Goal: Task Accomplishment & Management: Use online tool/utility

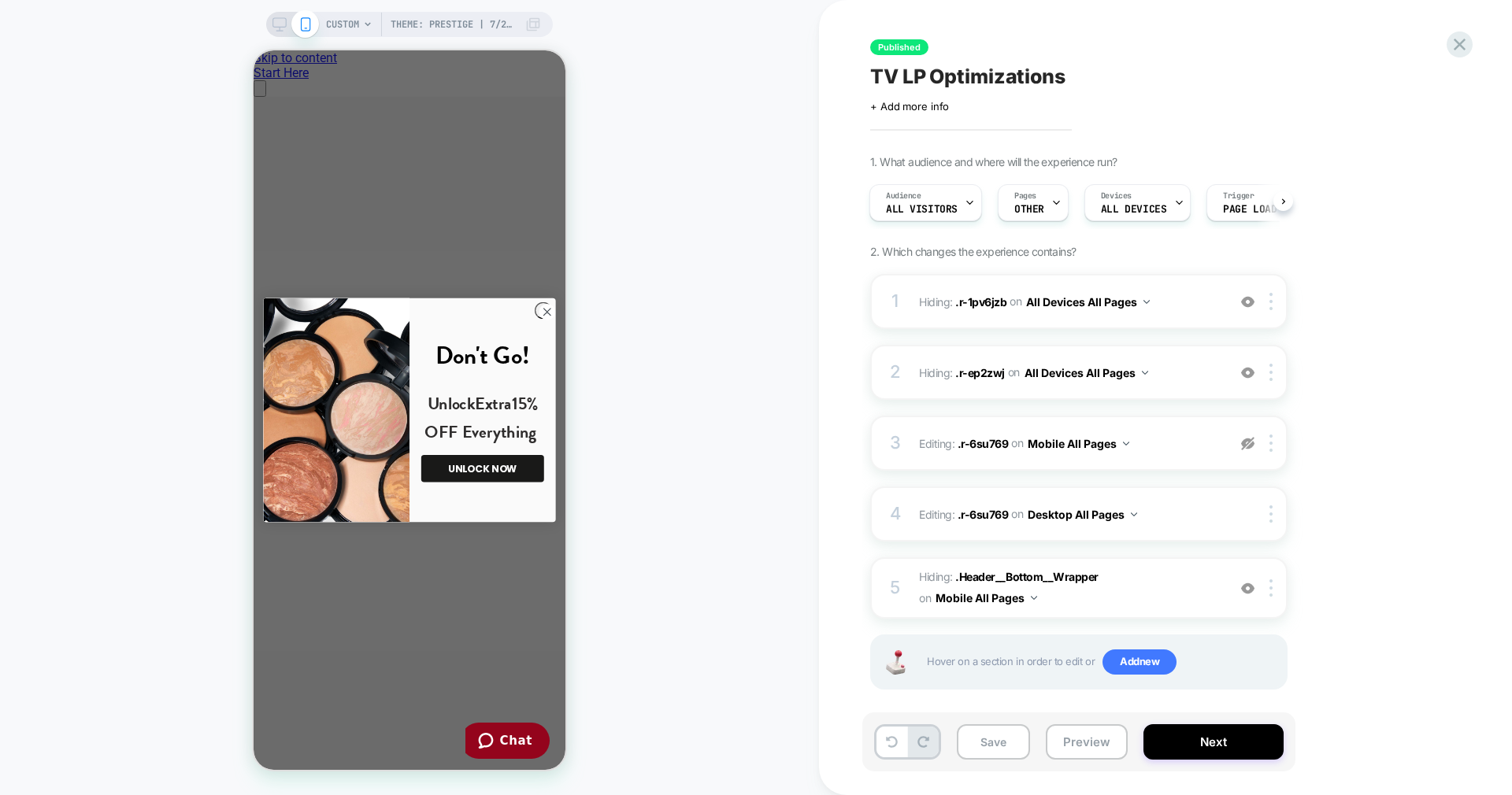
click at [1447, 39] on div "Published TV LP Optimizations Click to edit experience details + Add more info …" at bounding box center [1157, 397] width 590 height 764
click at [1455, 38] on icon at bounding box center [1460, 44] width 21 height 21
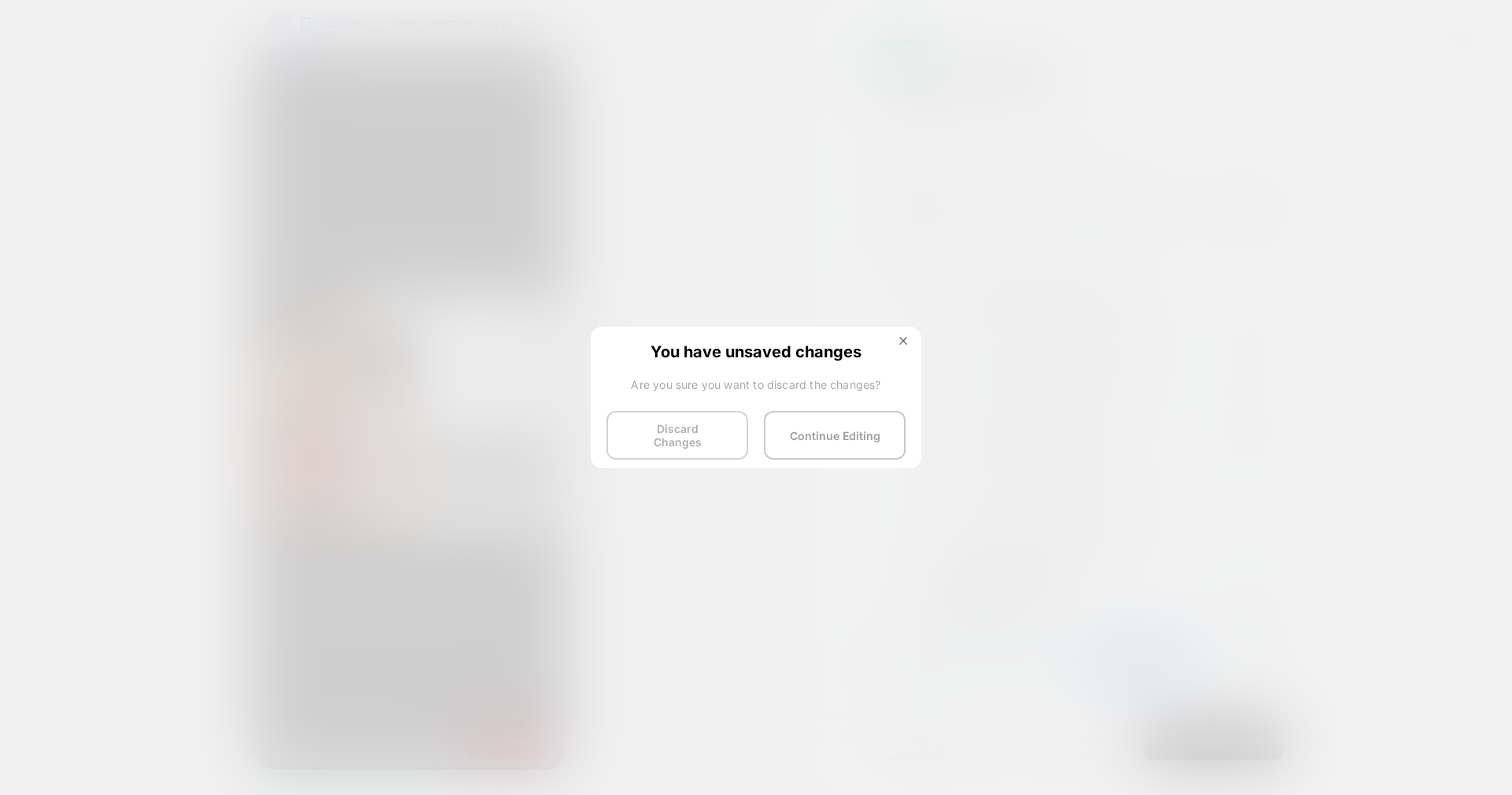
click at [696, 426] on button "Discard Changes" at bounding box center [677, 436] width 142 height 49
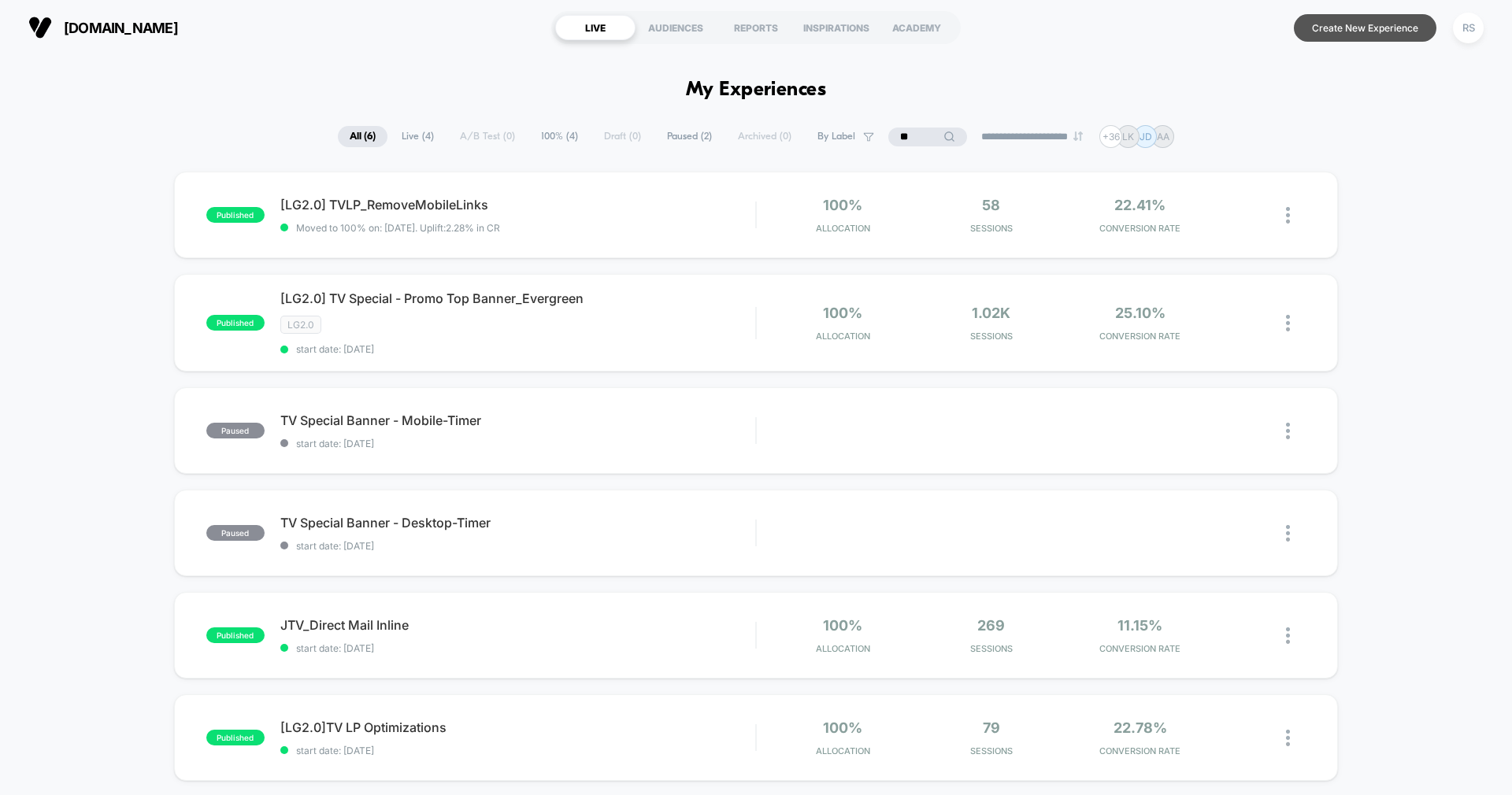
click at [1374, 29] on button "Create New Experience" at bounding box center [1365, 28] width 143 height 28
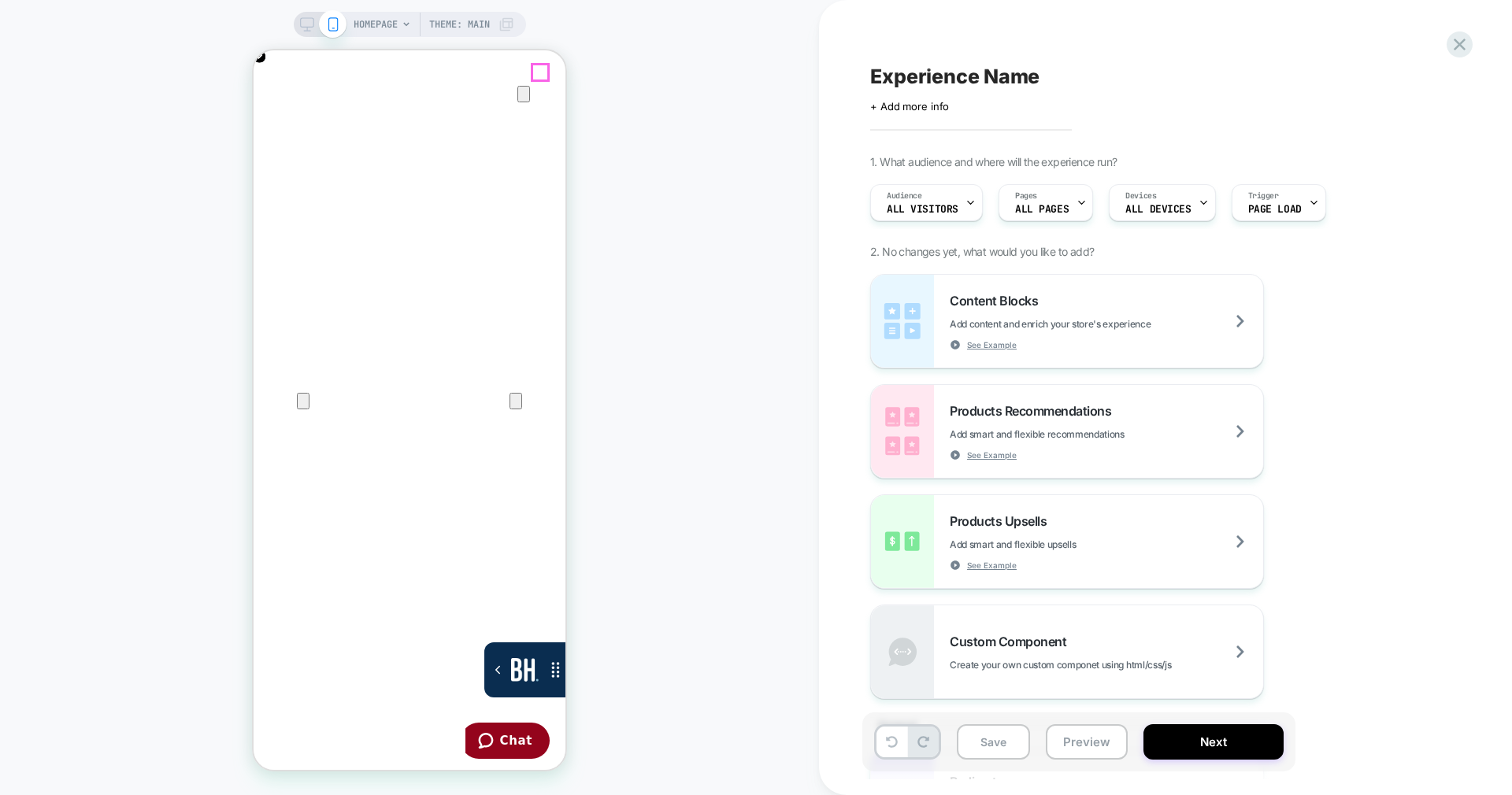
click at [279, 117] on icon "Close" at bounding box center [270, 127] width 19 height 19
click at [400, 14] on div "HOMEPAGE Theme: MAIN" at bounding box center [434, 24] width 160 height 25
click at [390, 25] on span "HOMEPAGE" at bounding box center [376, 24] width 44 height 25
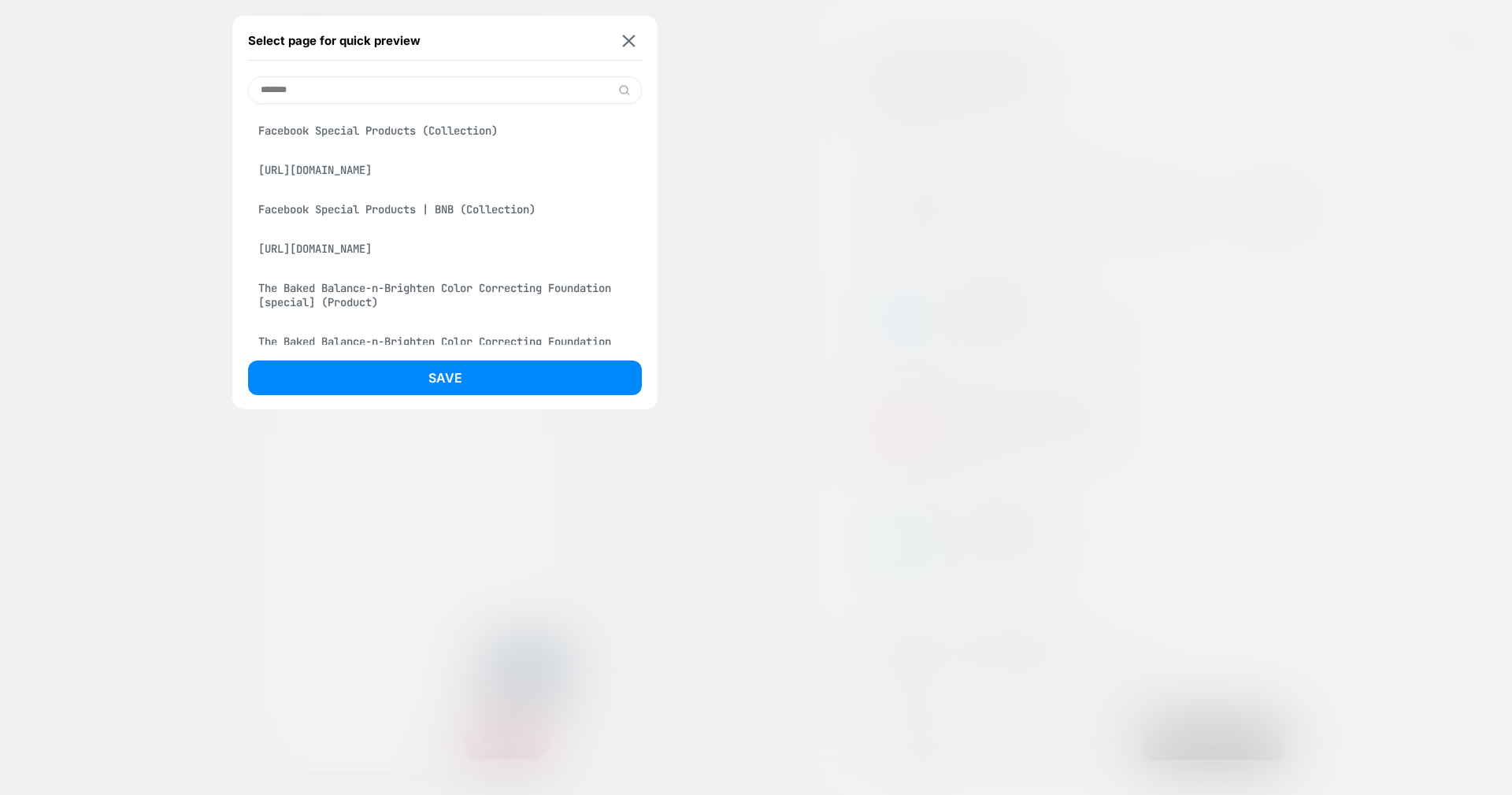
scroll to position [118, 0]
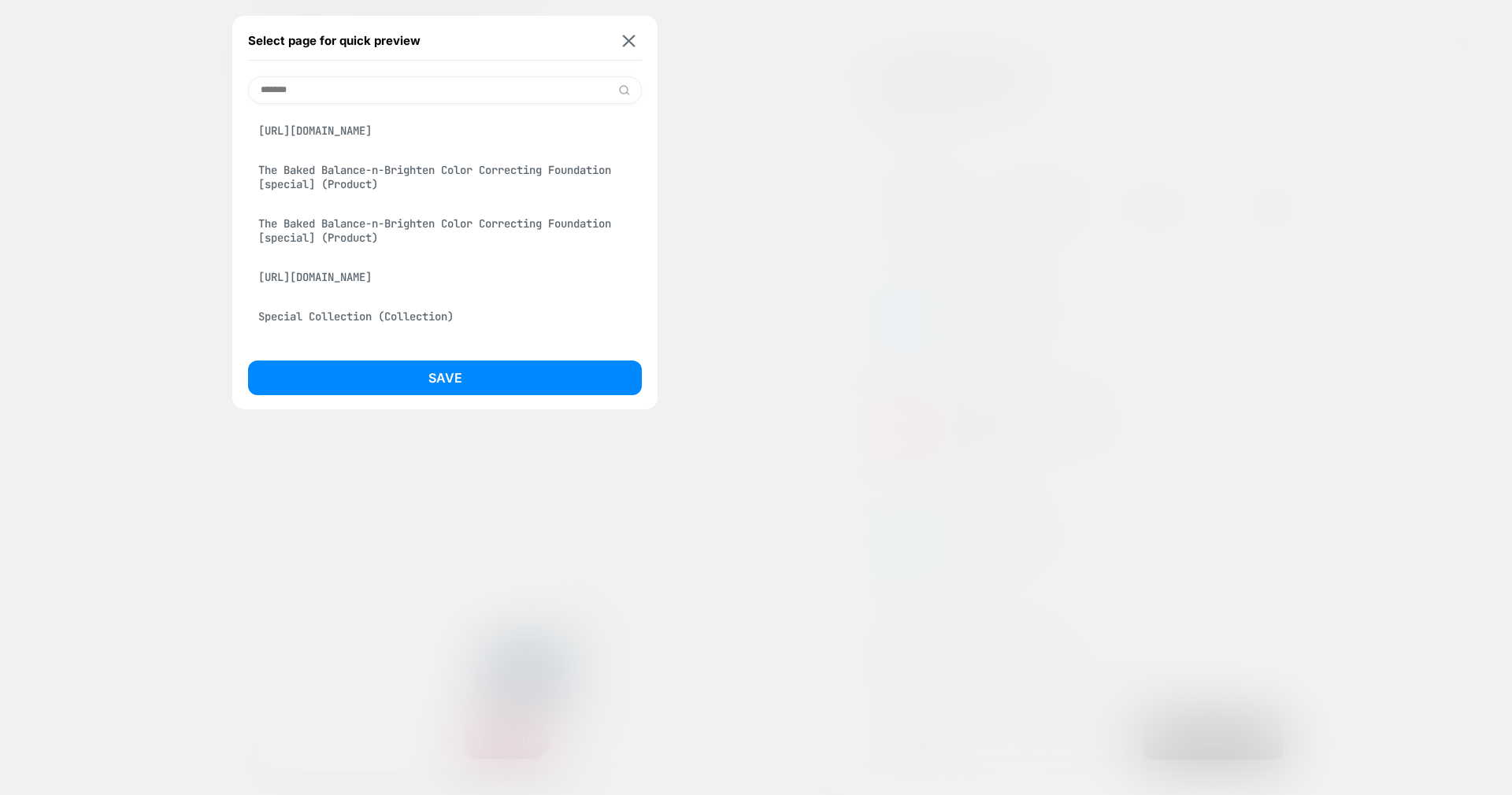
type input "*******"
click at [388, 183] on div "The Baked Balance-n-Brighten Color Correcting Foundation [special] (Product)" at bounding box center [445, 178] width 394 height 44
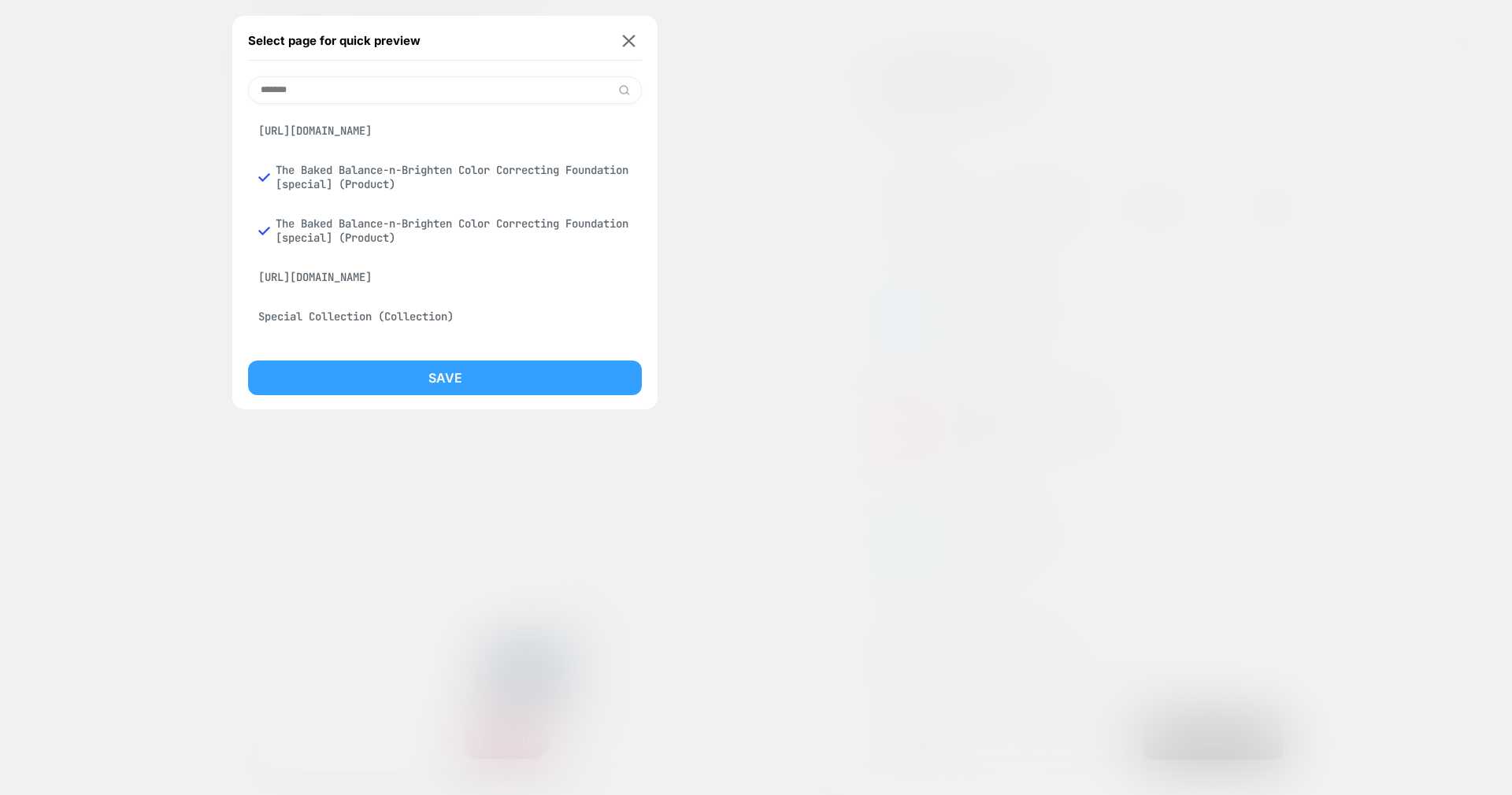
click at [534, 363] on button "Save" at bounding box center [445, 378] width 394 height 35
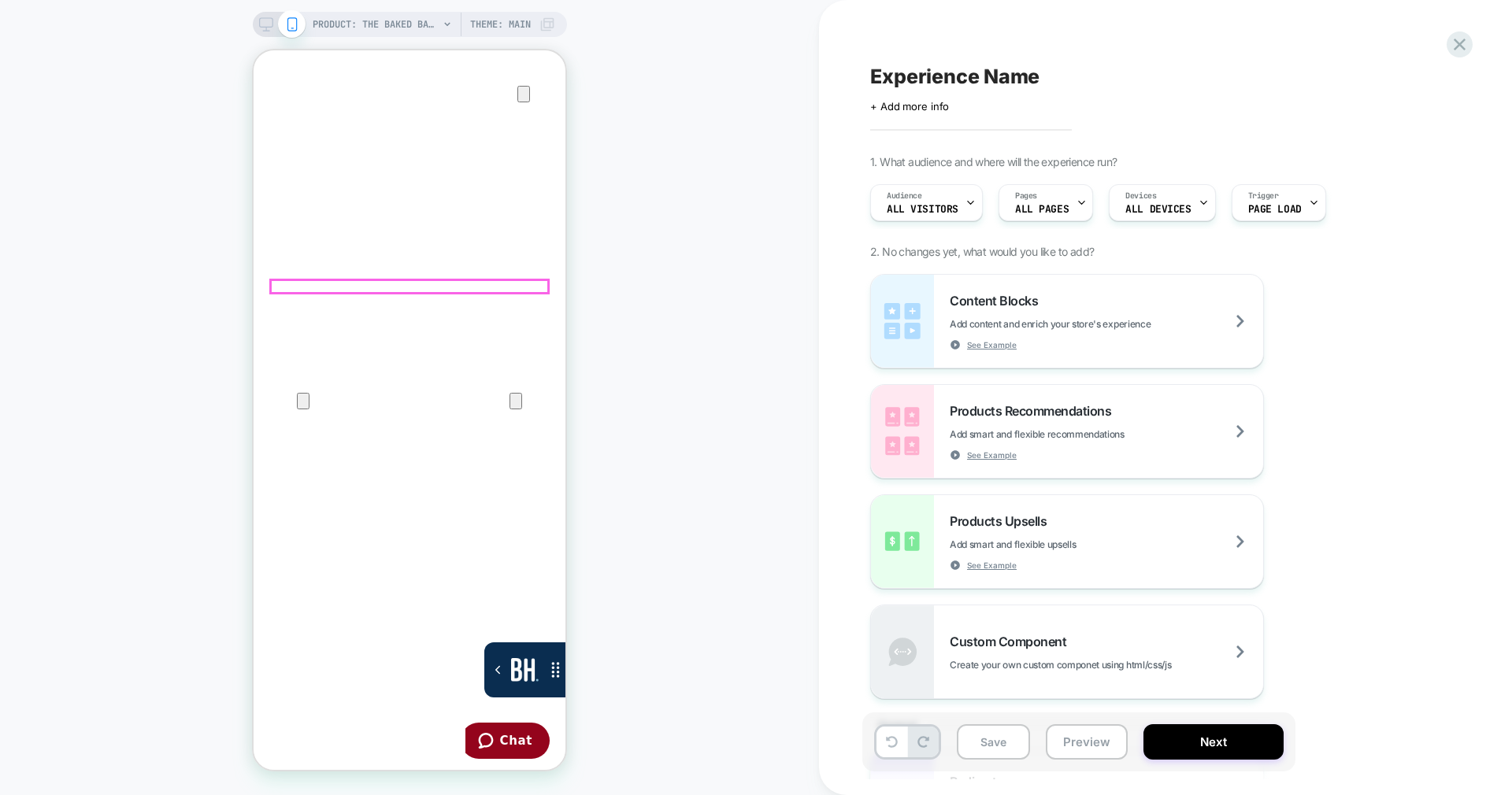
scroll to position [0, 0]
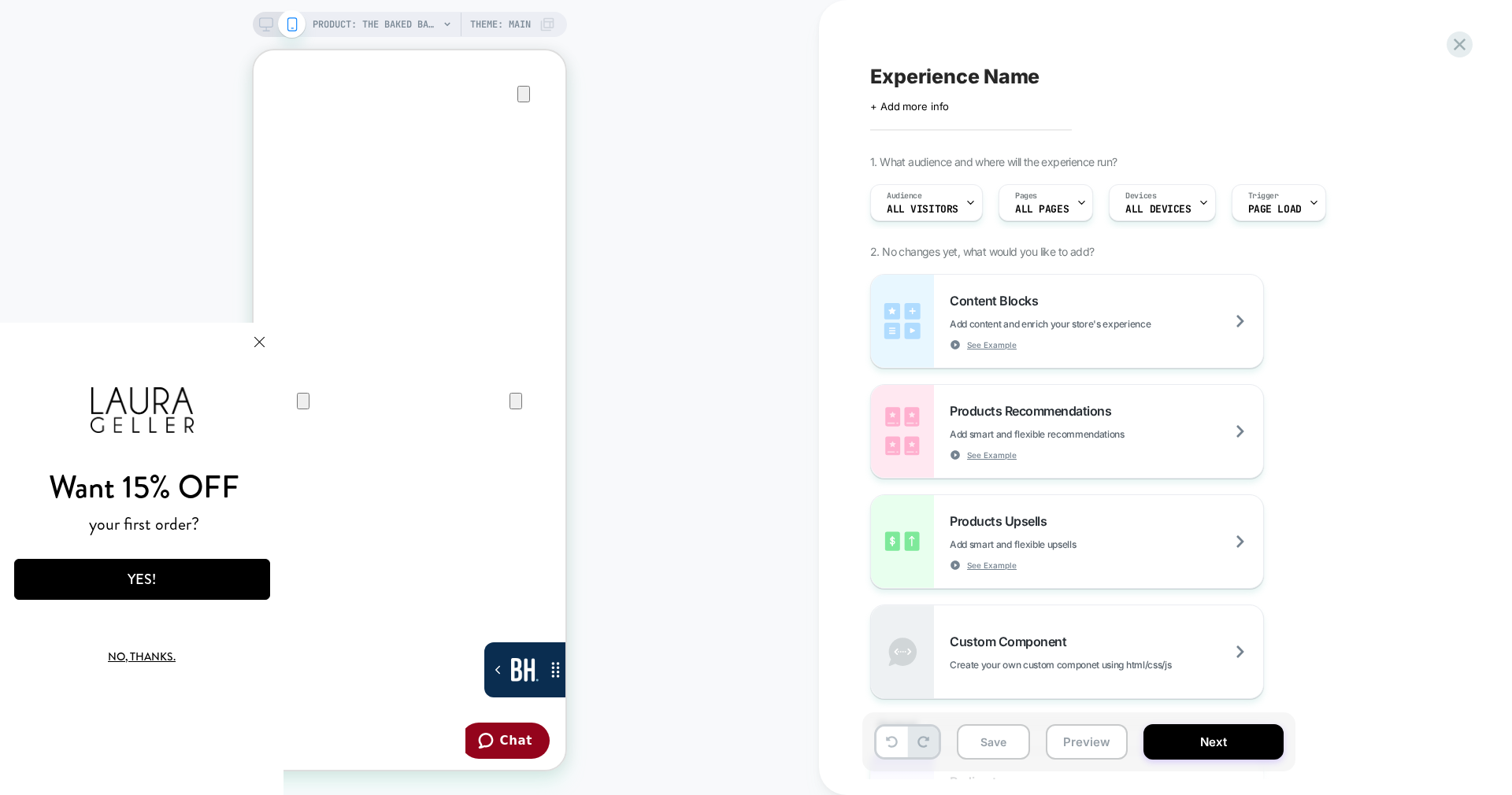
click at [281, 336] on div "Want 15% OFF your first order? YES! No, thanks." at bounding box center [141, 558] width 283 height 472
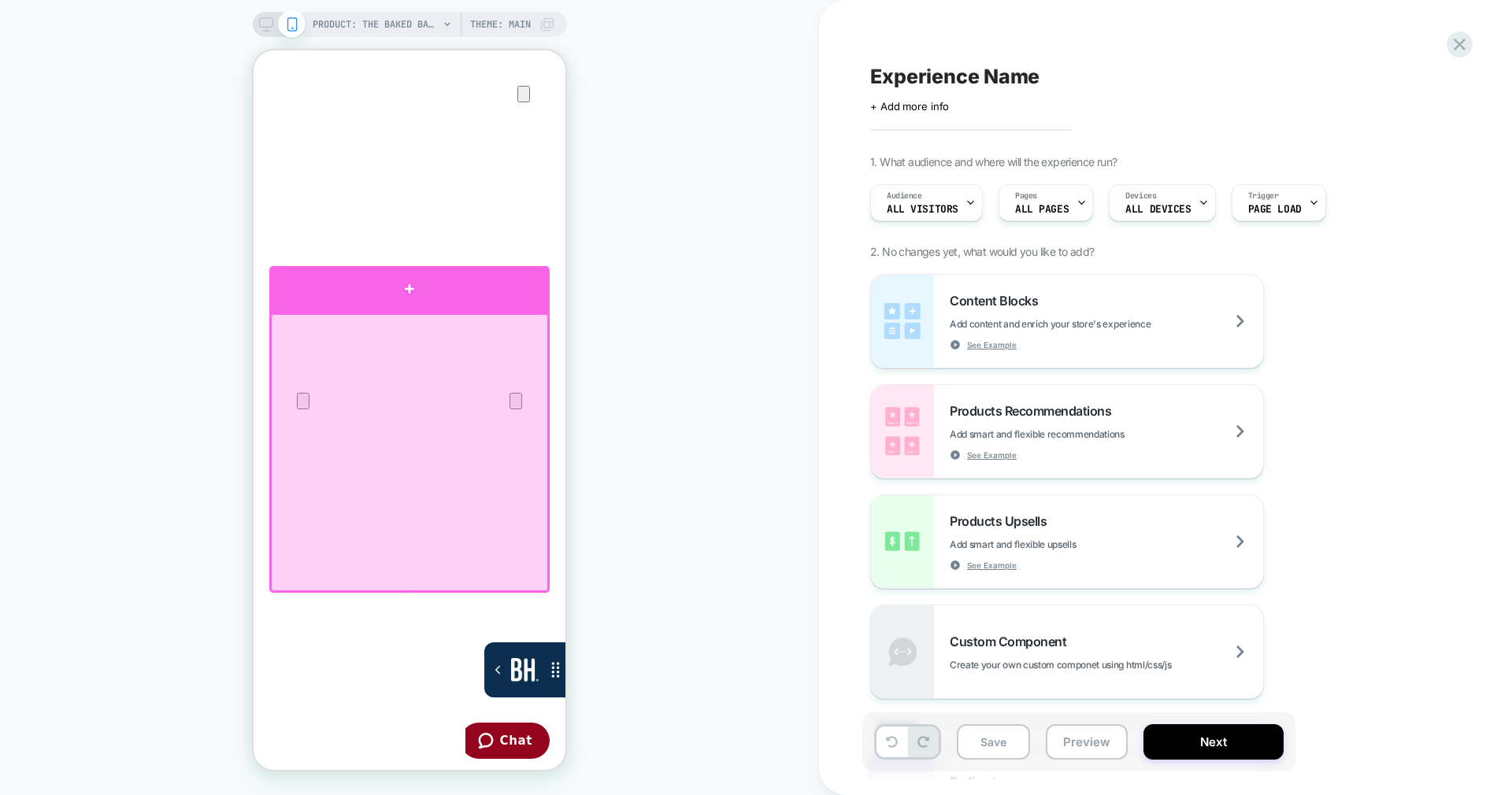
click at [364, 292] on div at bounding box center [410, 290] width 280 height 46
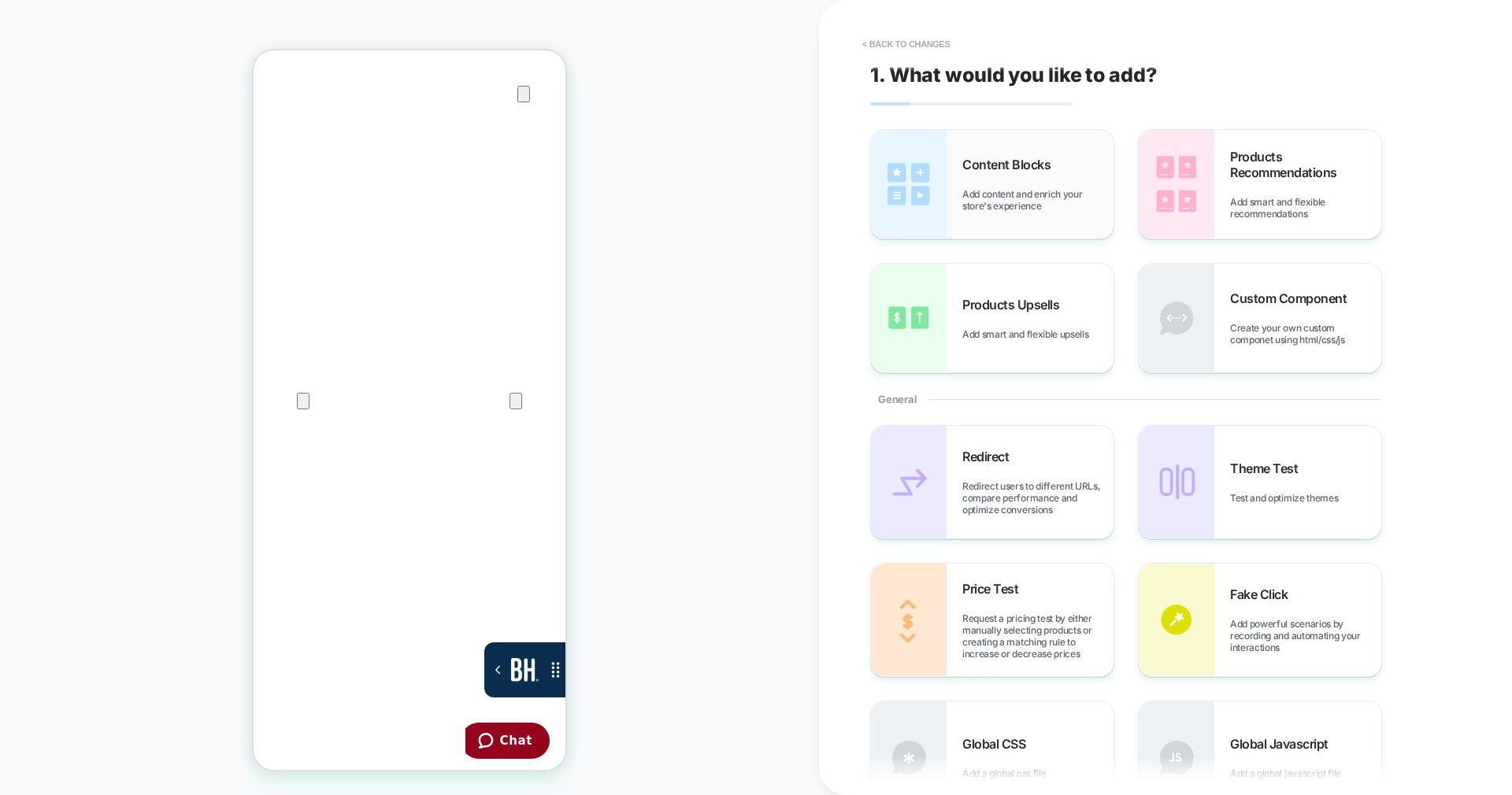
click at [1001, 193] on span "Add content and enrich your store's experience" at bounding box center [1038, 200] width 152 height 23
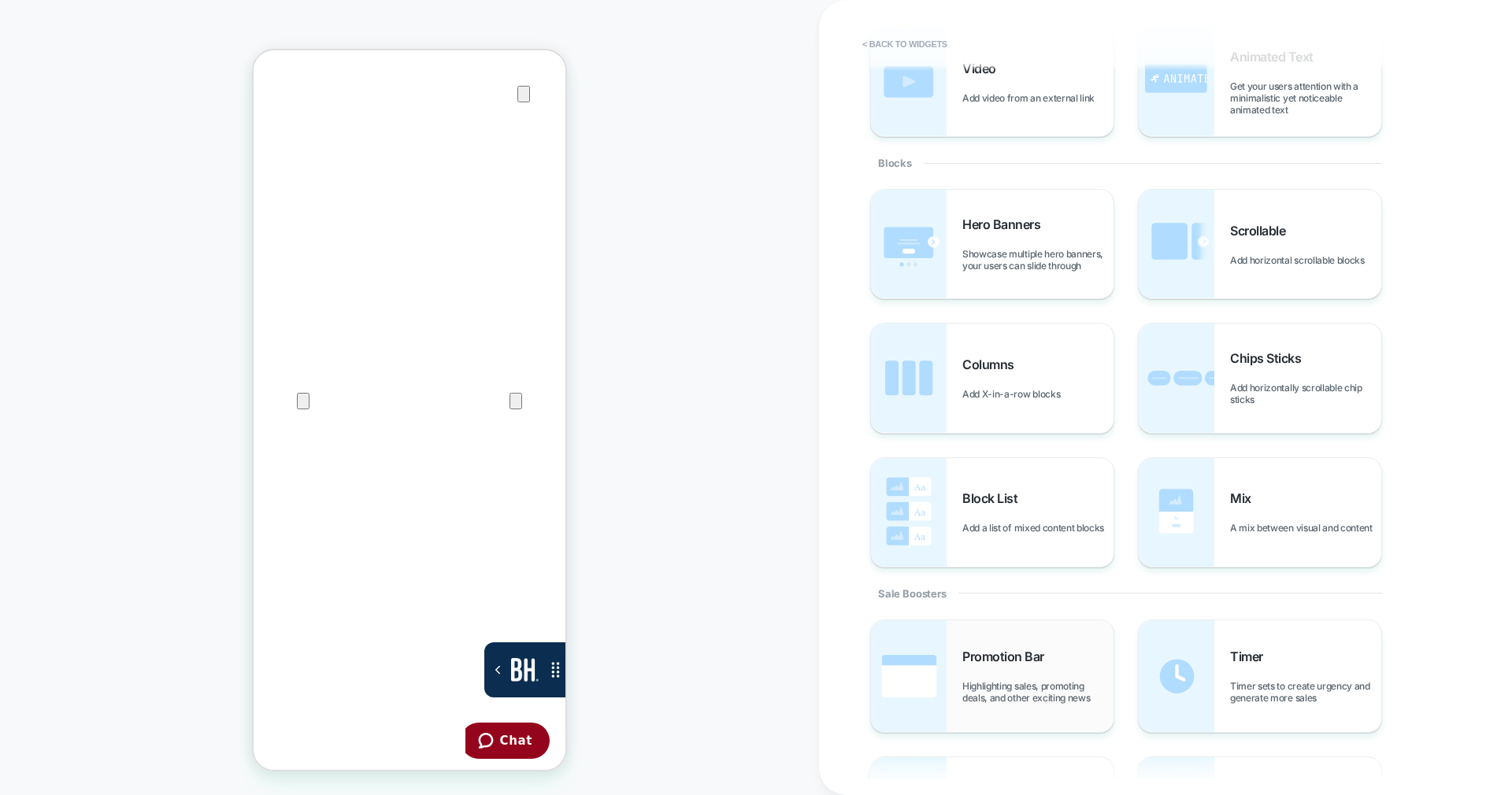
scroll to position [355, 0]
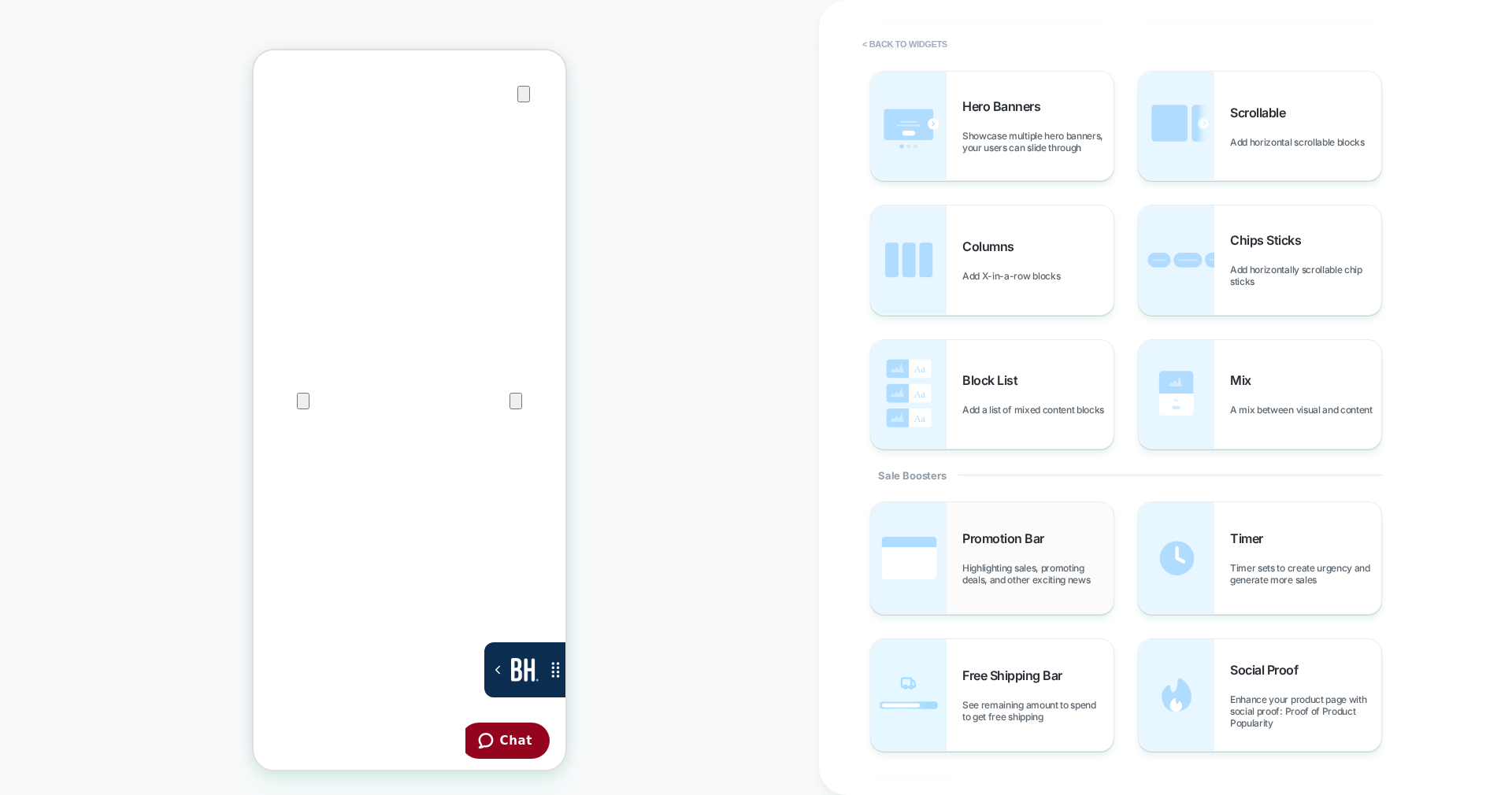
click at [991, 539] on span "Promotion Bar" at bounding box center [1007, 538] width 90 height 15
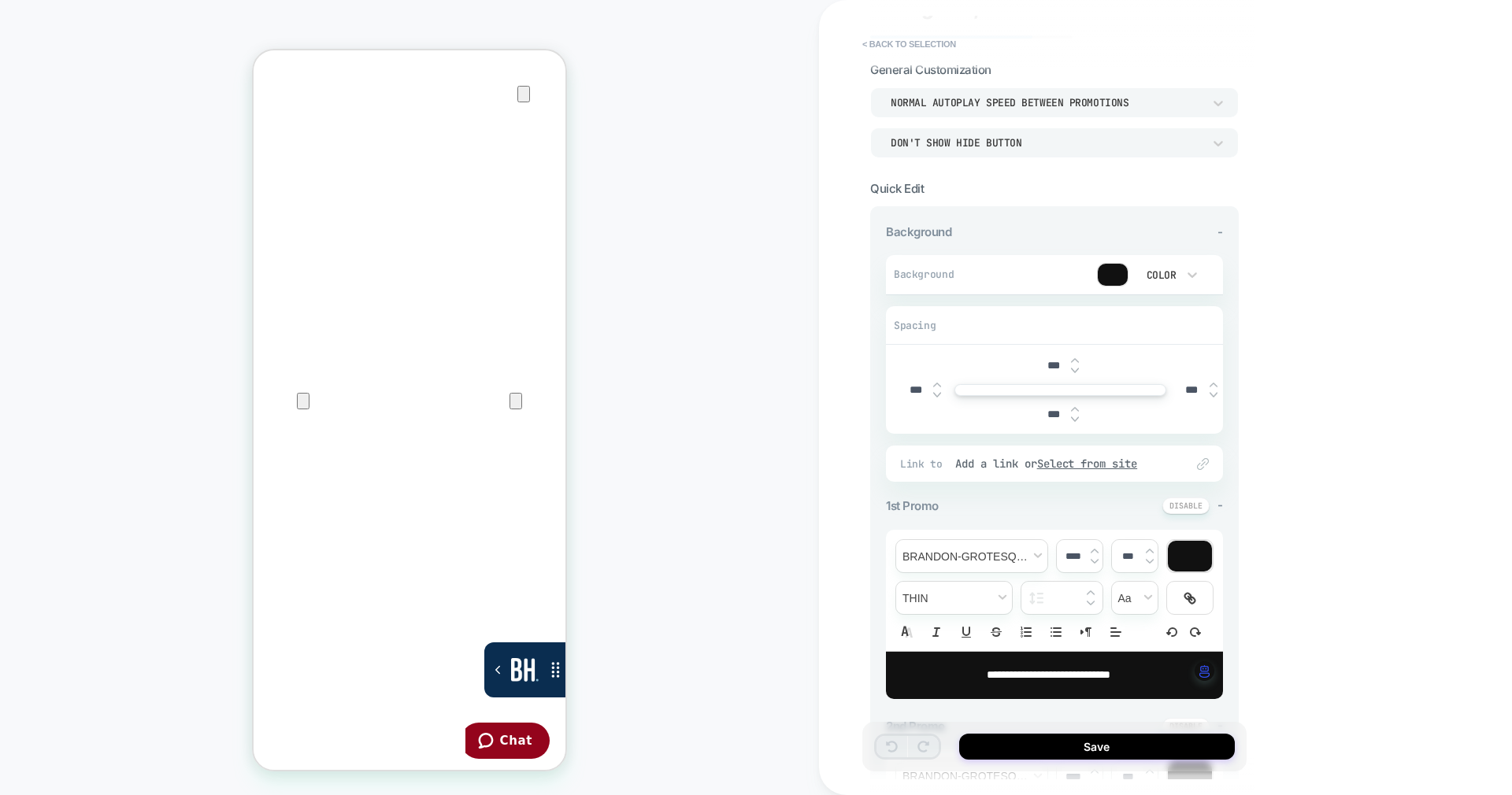
scroll to position [0, 0]
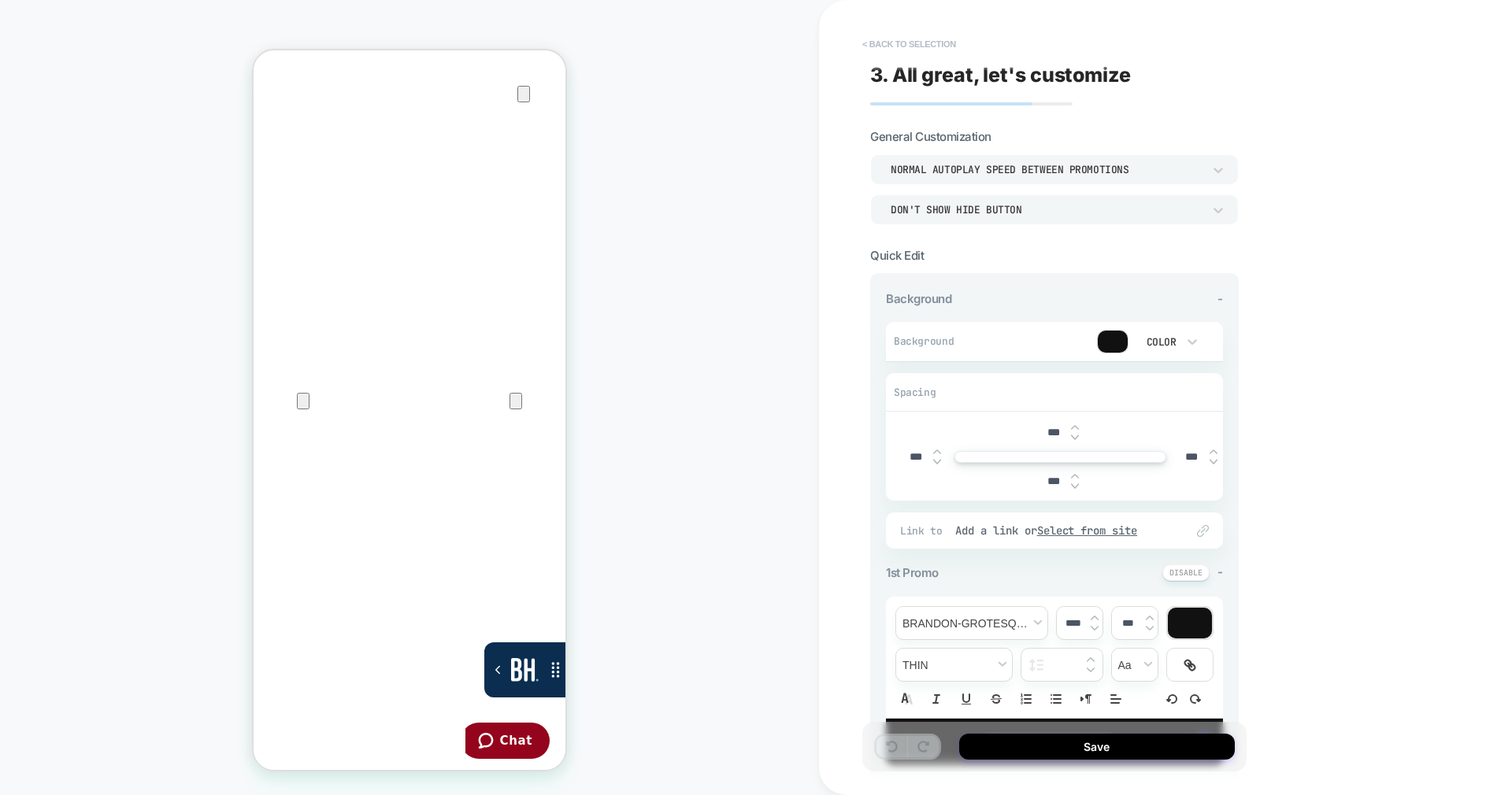
click at [956, 34] on button "< Back to selection" at bounding box center [908, 44] width 109 height 25
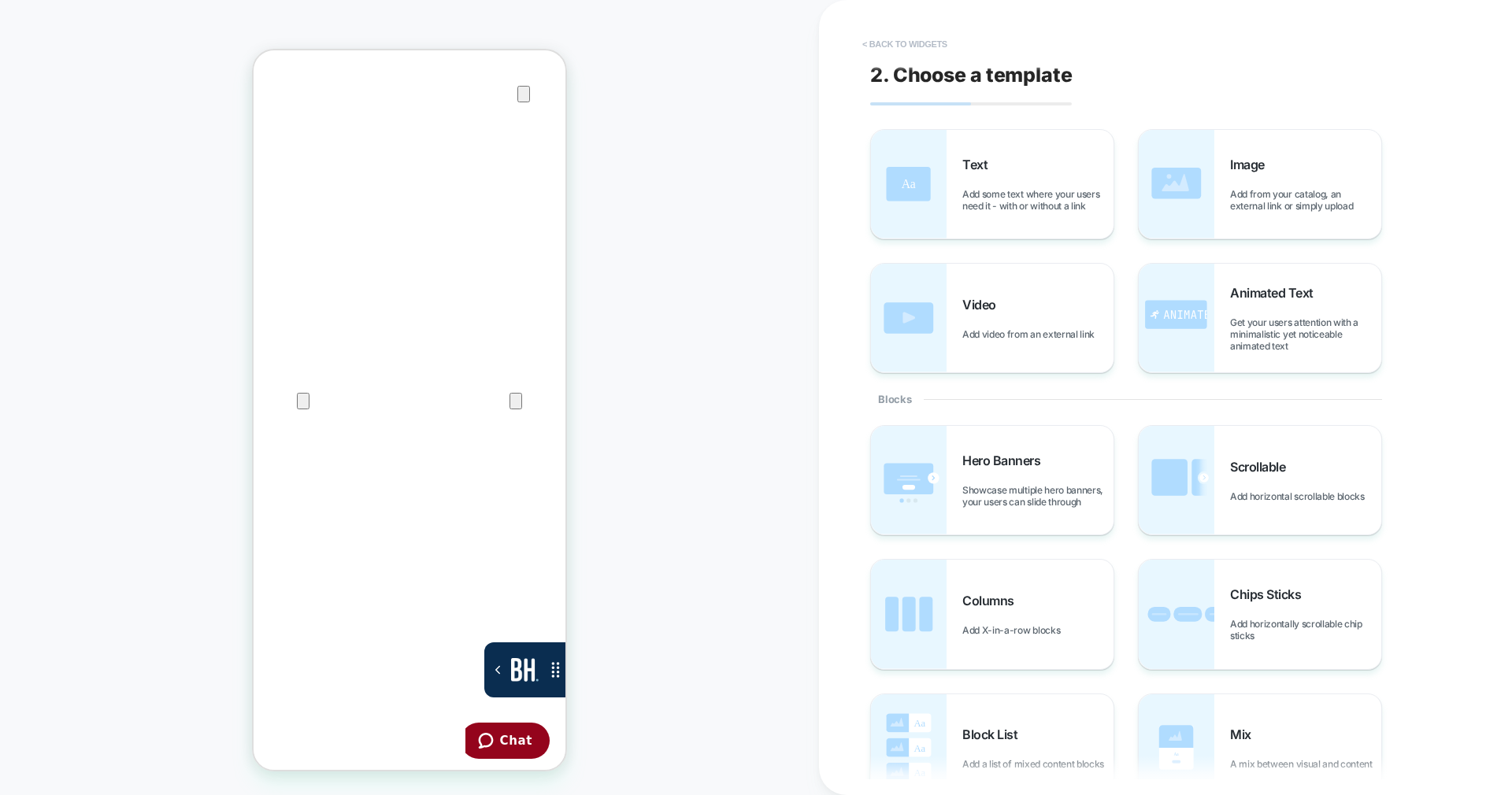
click at [900, 41] on button "< Back to widgets" at bounding box center [904, 44] width 100 height 25
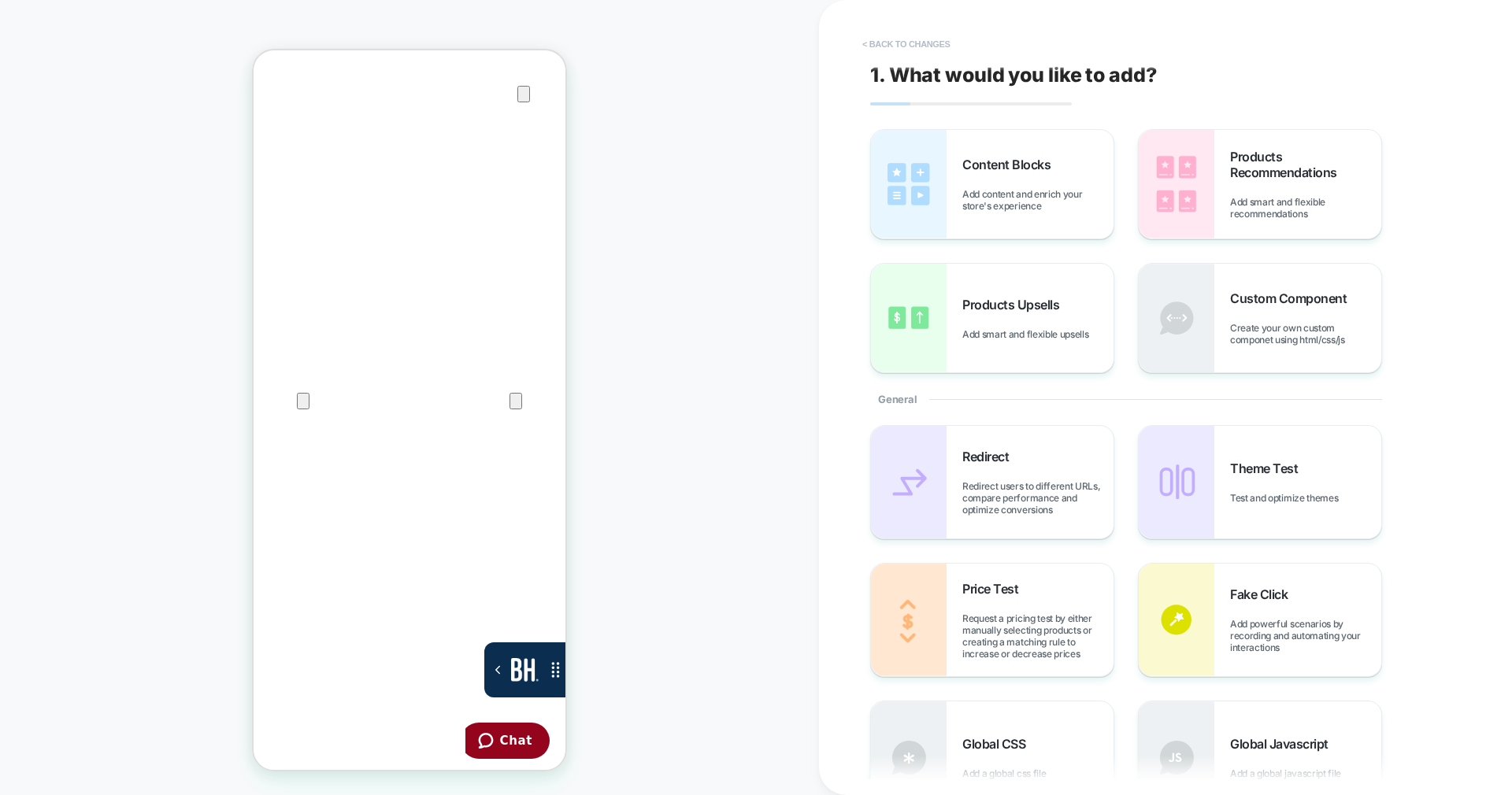
click at [887, 49] on button "< Back to changes" at bounding box center [906, 44] width 104 height 25
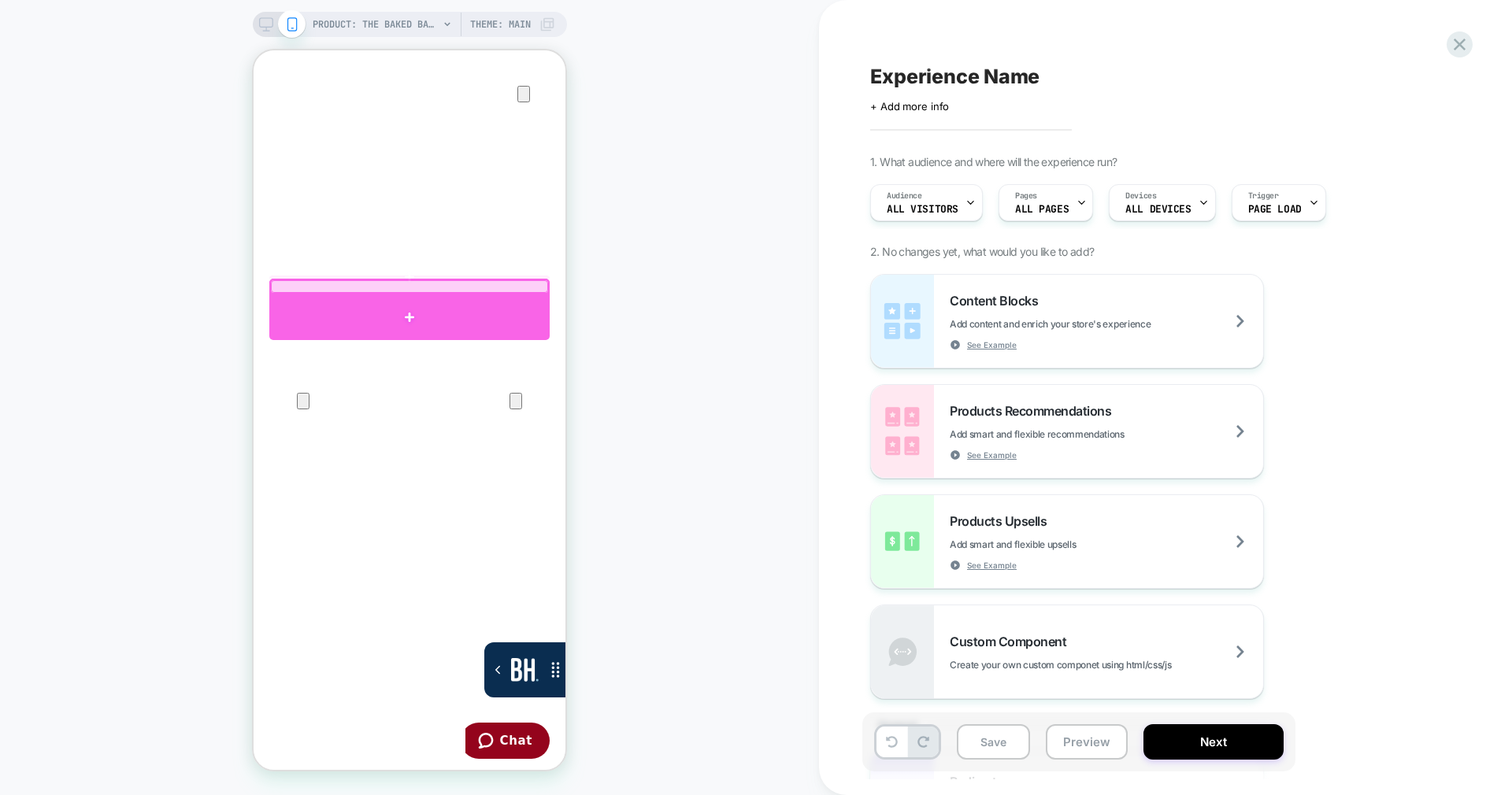
click at [326, 330] on div at bounding box center [410, 317] width 280 height 45
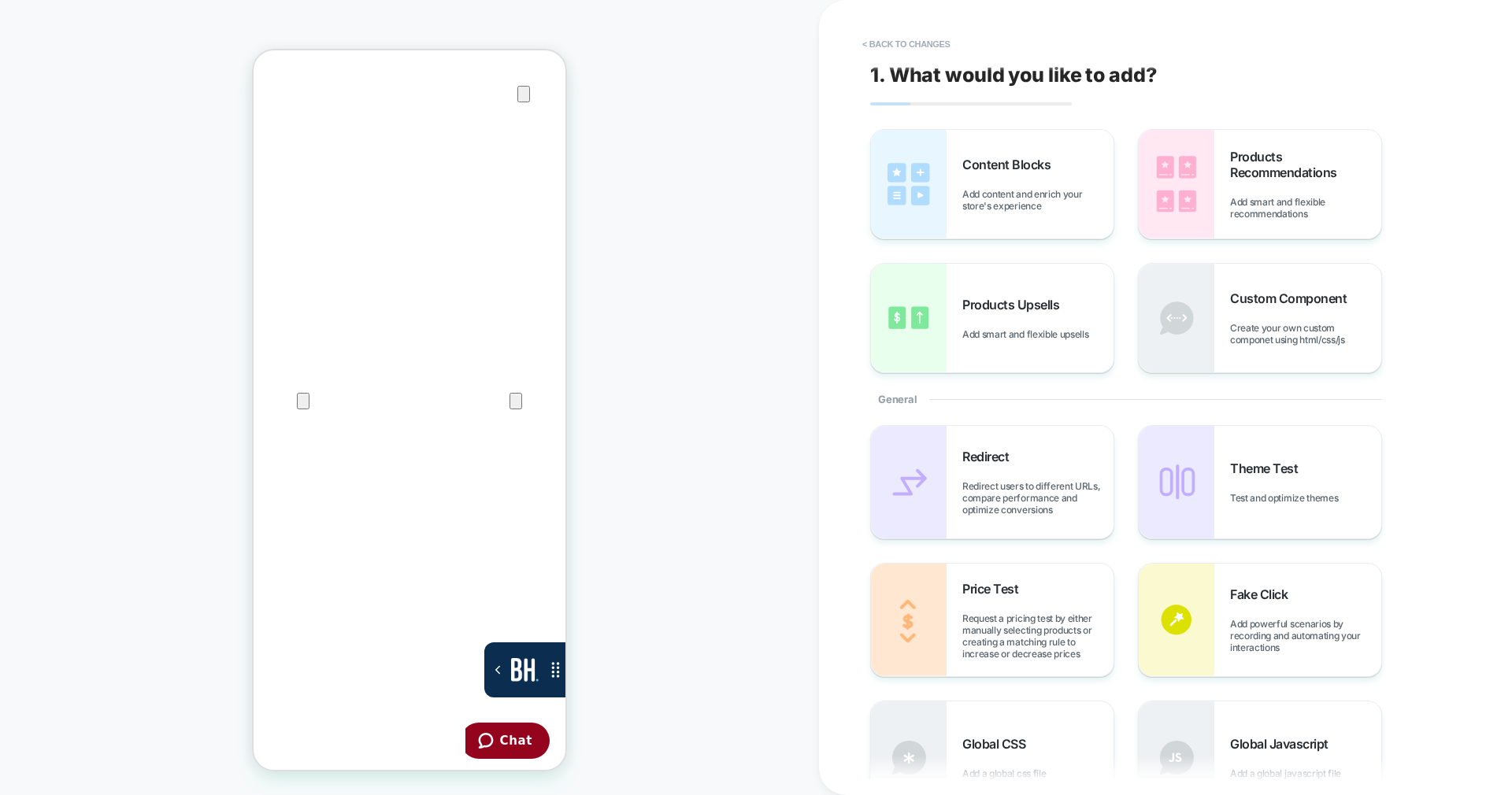
click at [966, 175] on div "Content Blocks Add content and enrich your store's experience" at bounding box center [1038, 184] width 152 height 55
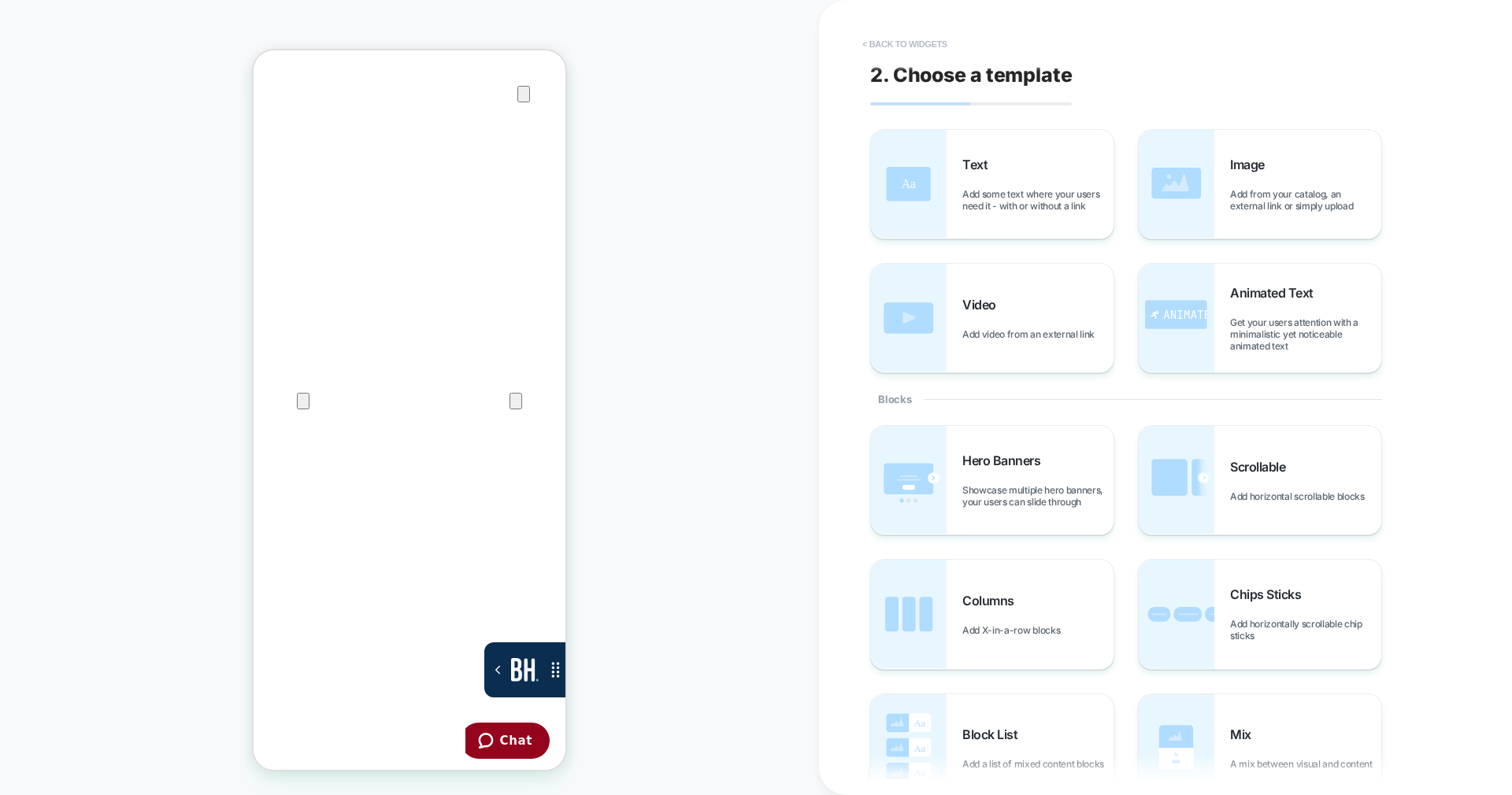
click at [938, 41] on button "< Back to widgets" at bounding box center [904, 44] width 100 height 25
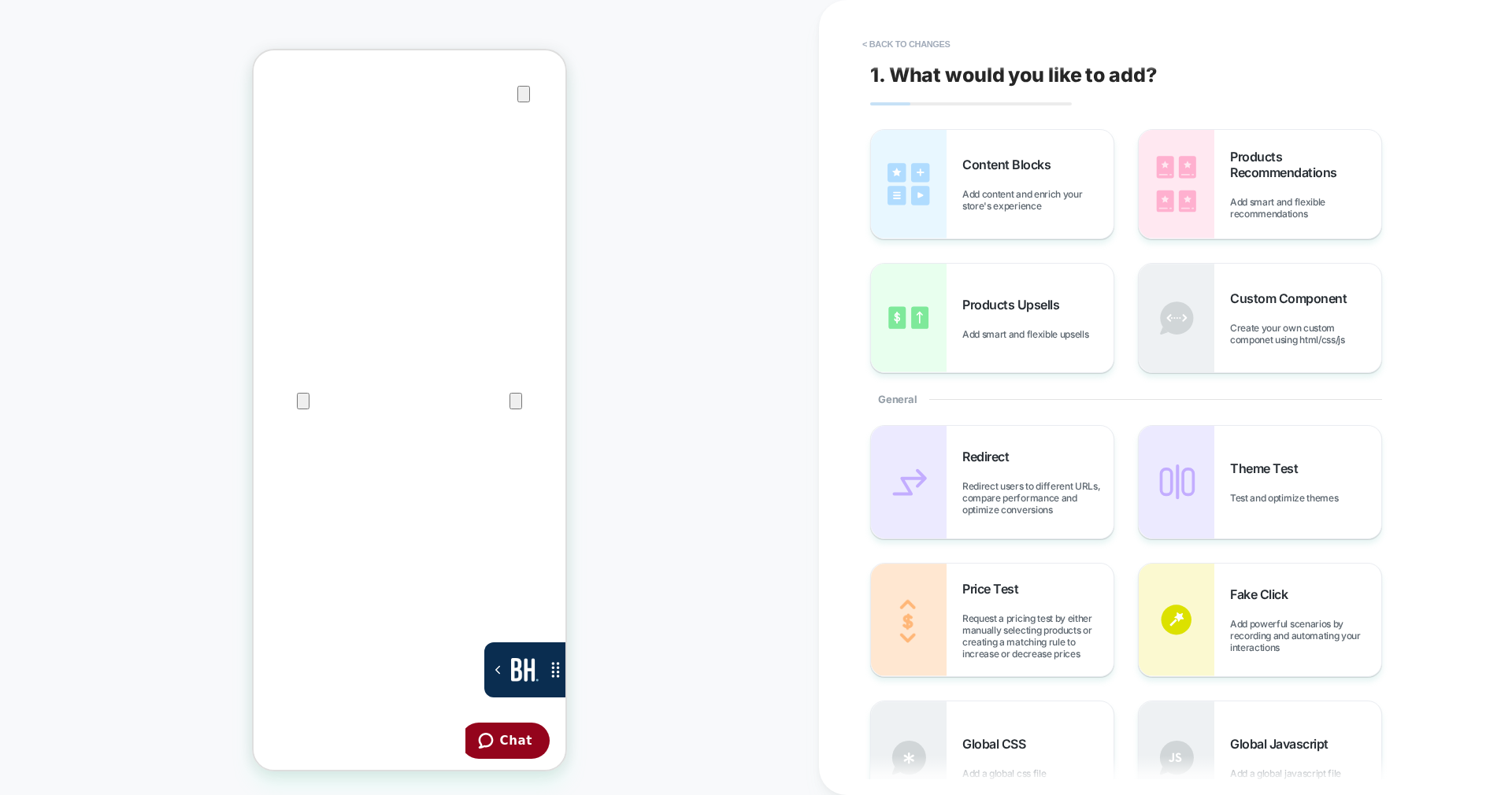
click at [938, 41] on button "< Back to changes" at bounding box center [906, 44] width 104 height 25
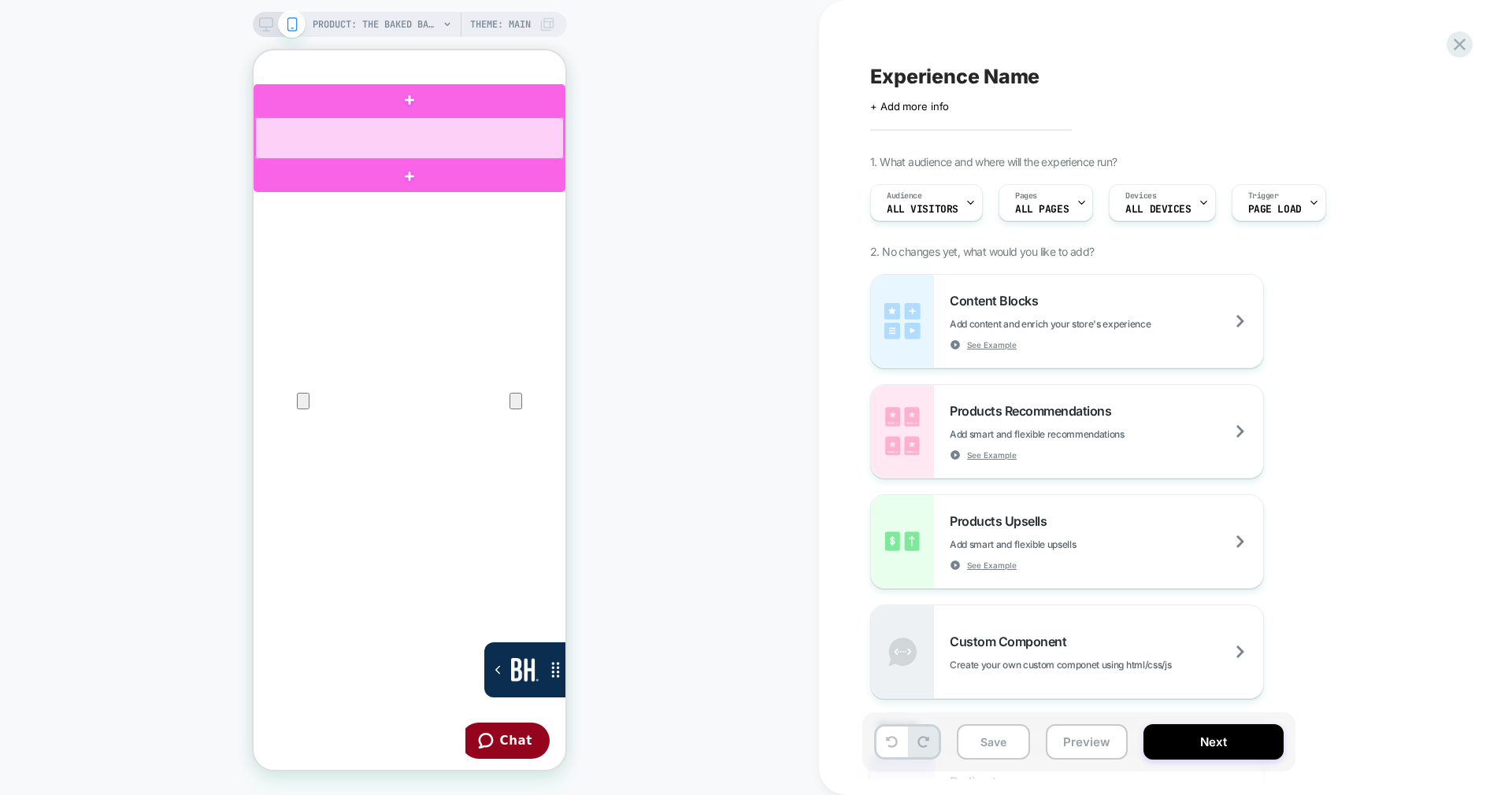
click at [549, 154] on div at bounding box center [410, 137] width 309 height 42
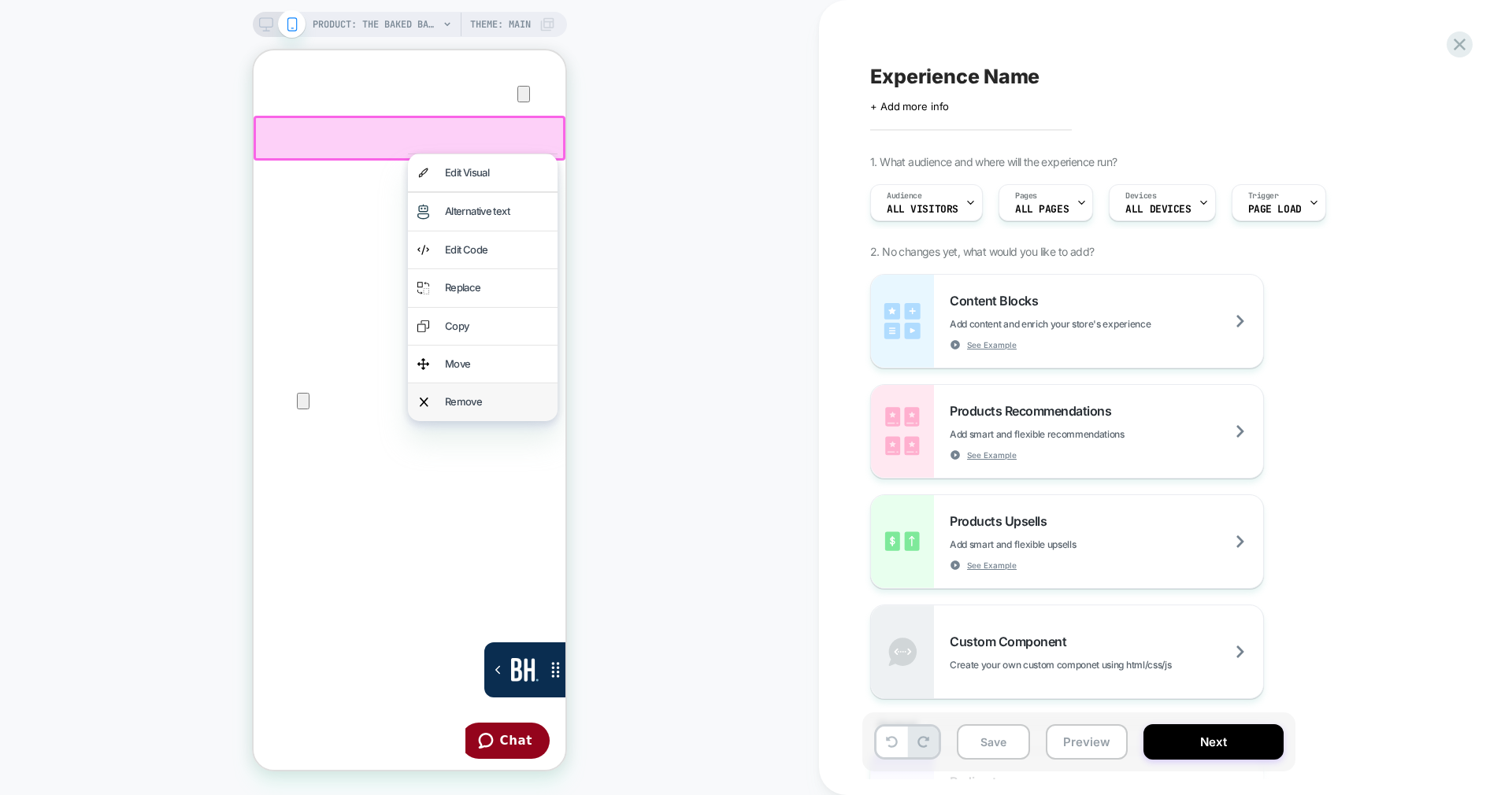
click at [516, 390] on div "Remove" at bounding box center [482, 402] width 150 height 37
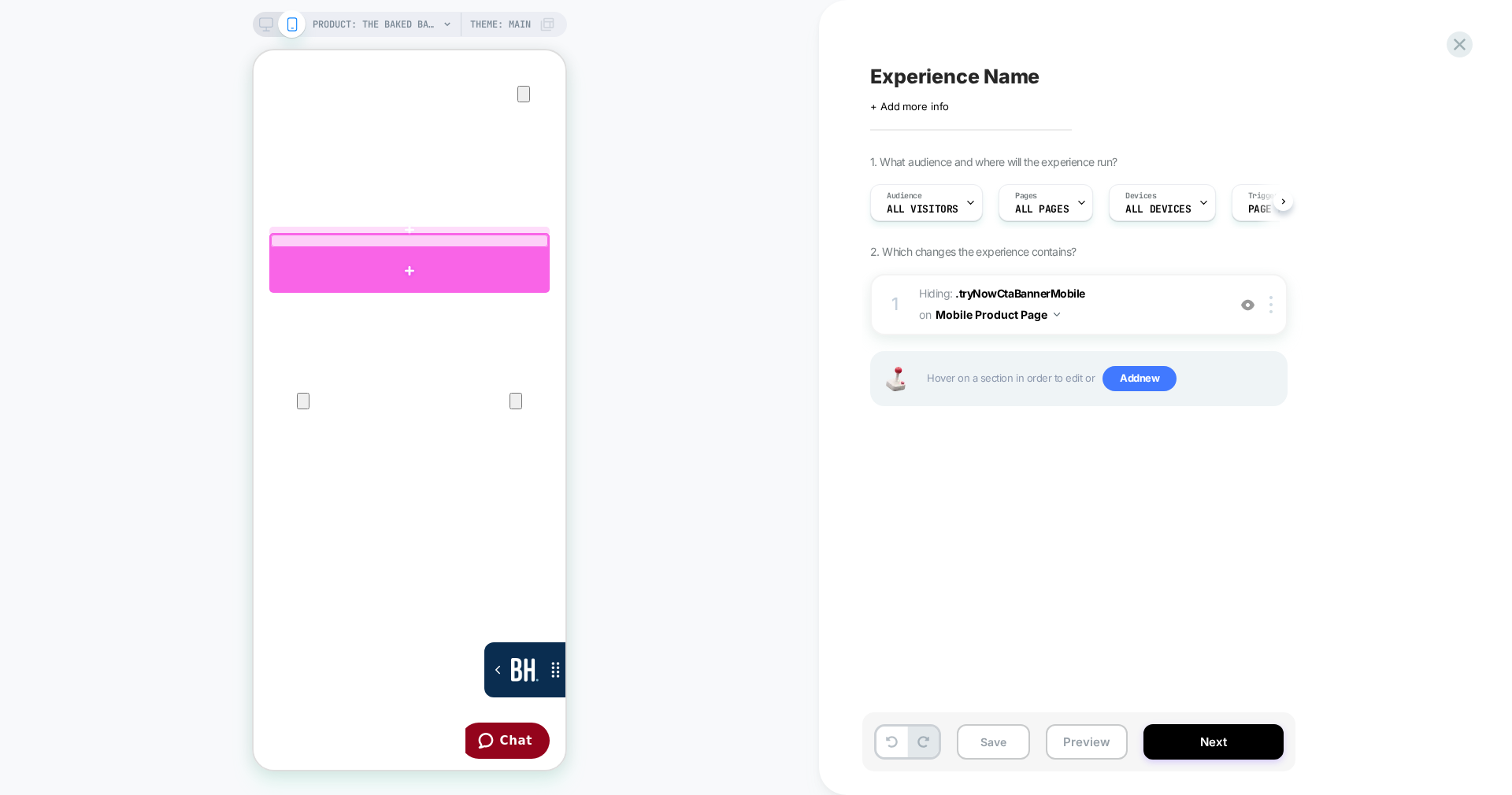
click at [329, 266] on div at bounding box center [410, 271] width 280 height 44
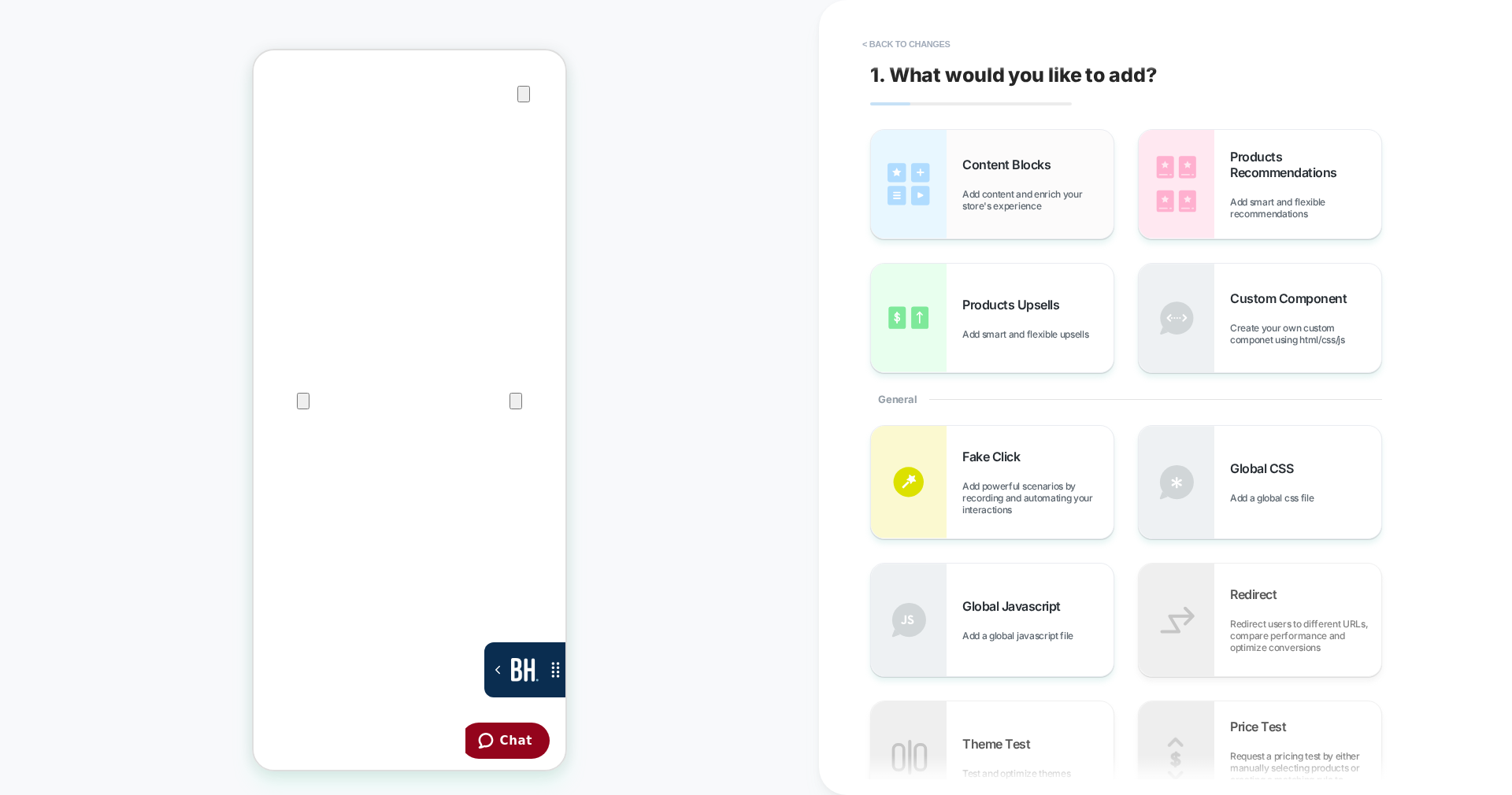
click at [1002, 170] on span "Content Blocks" at bounding box center [1010, 164] width 96 height 15
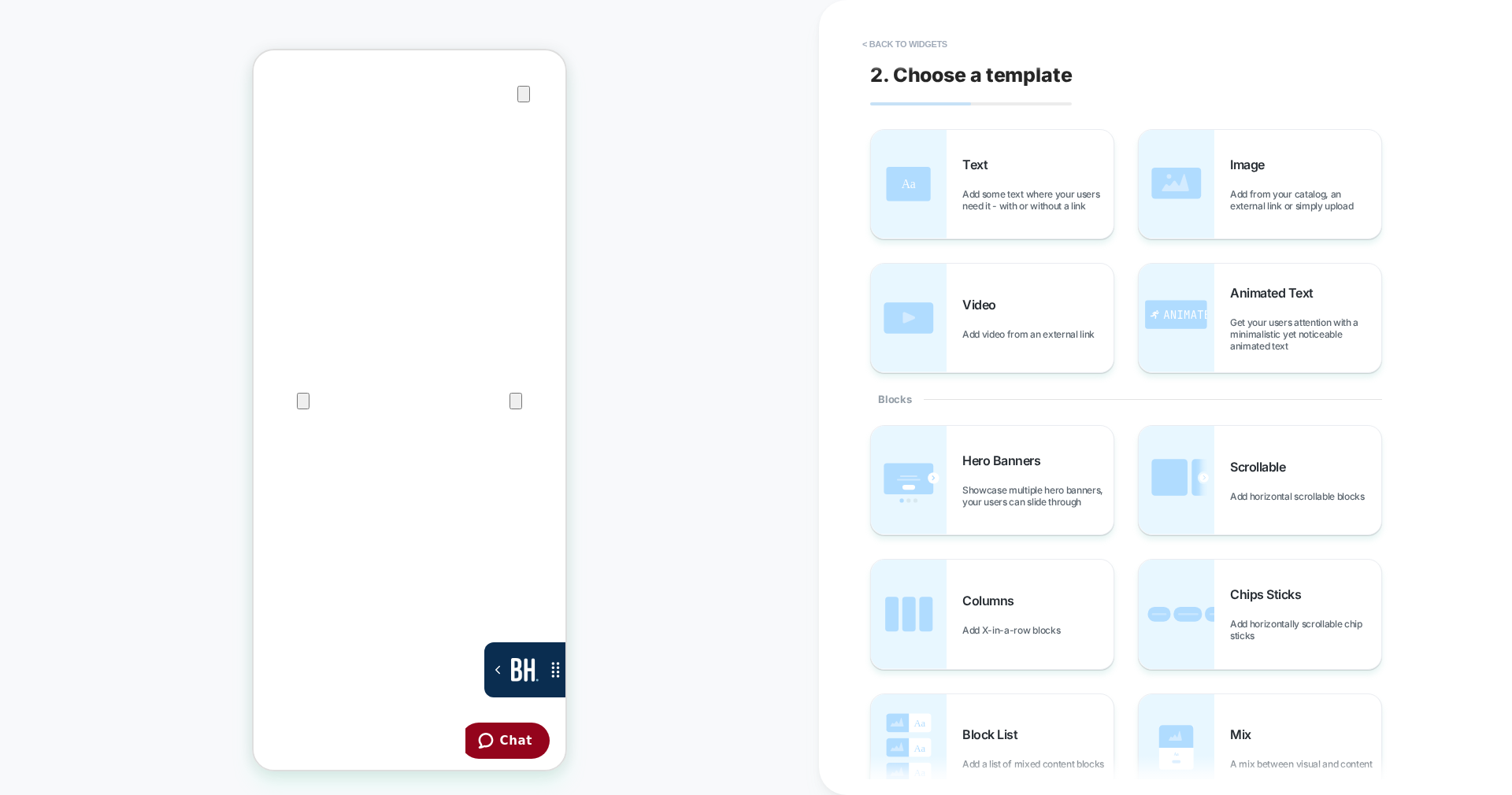
scroll to position [355, 0]
drag, startPoint x: 0, startPoint y: 0, endPoint x: 1005, endPoint y: 547, distance: 1144.2
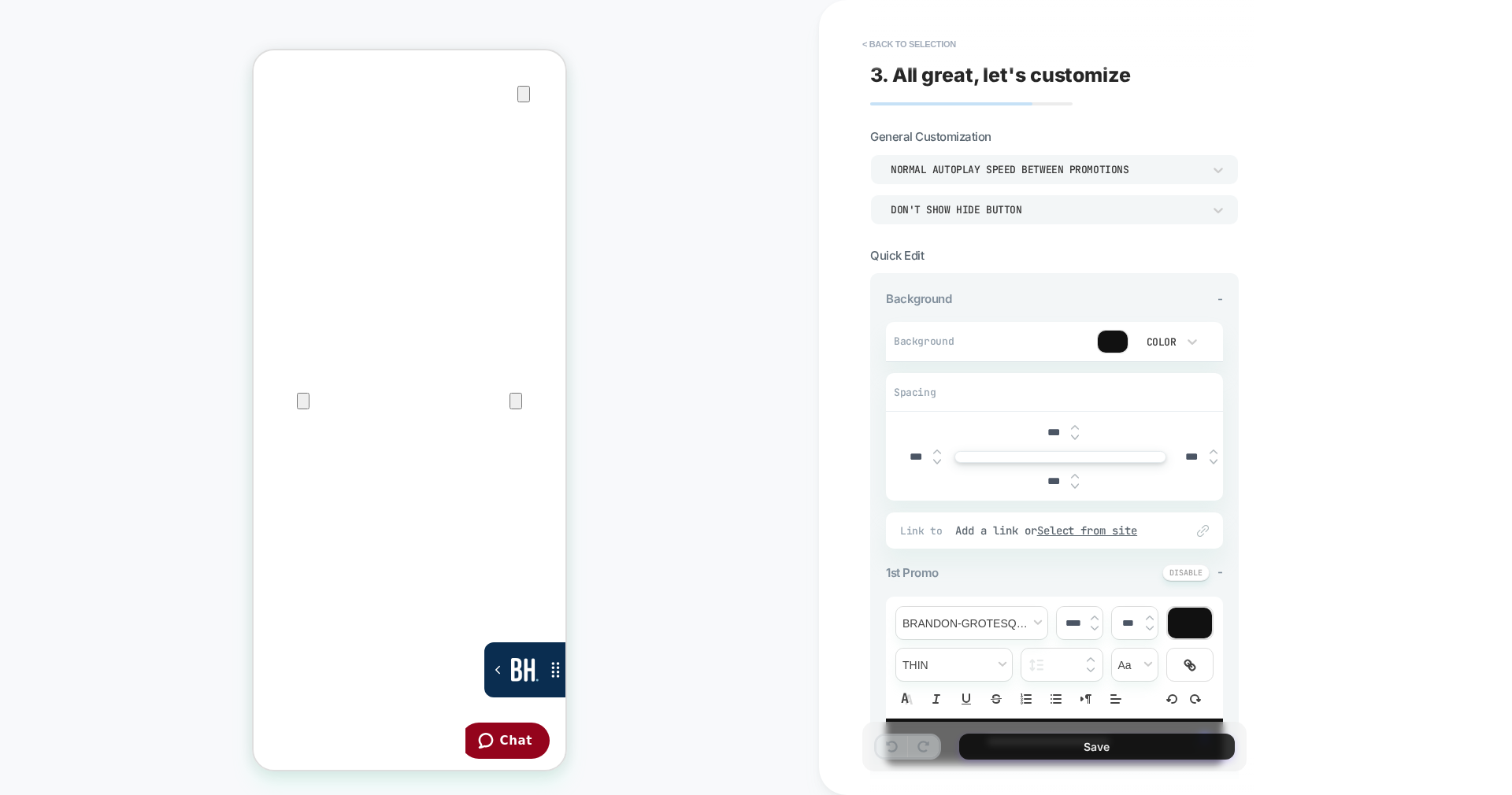
click at [1084, 743] on button "Save" at bounding box center [1097, 747] width 275 height 26
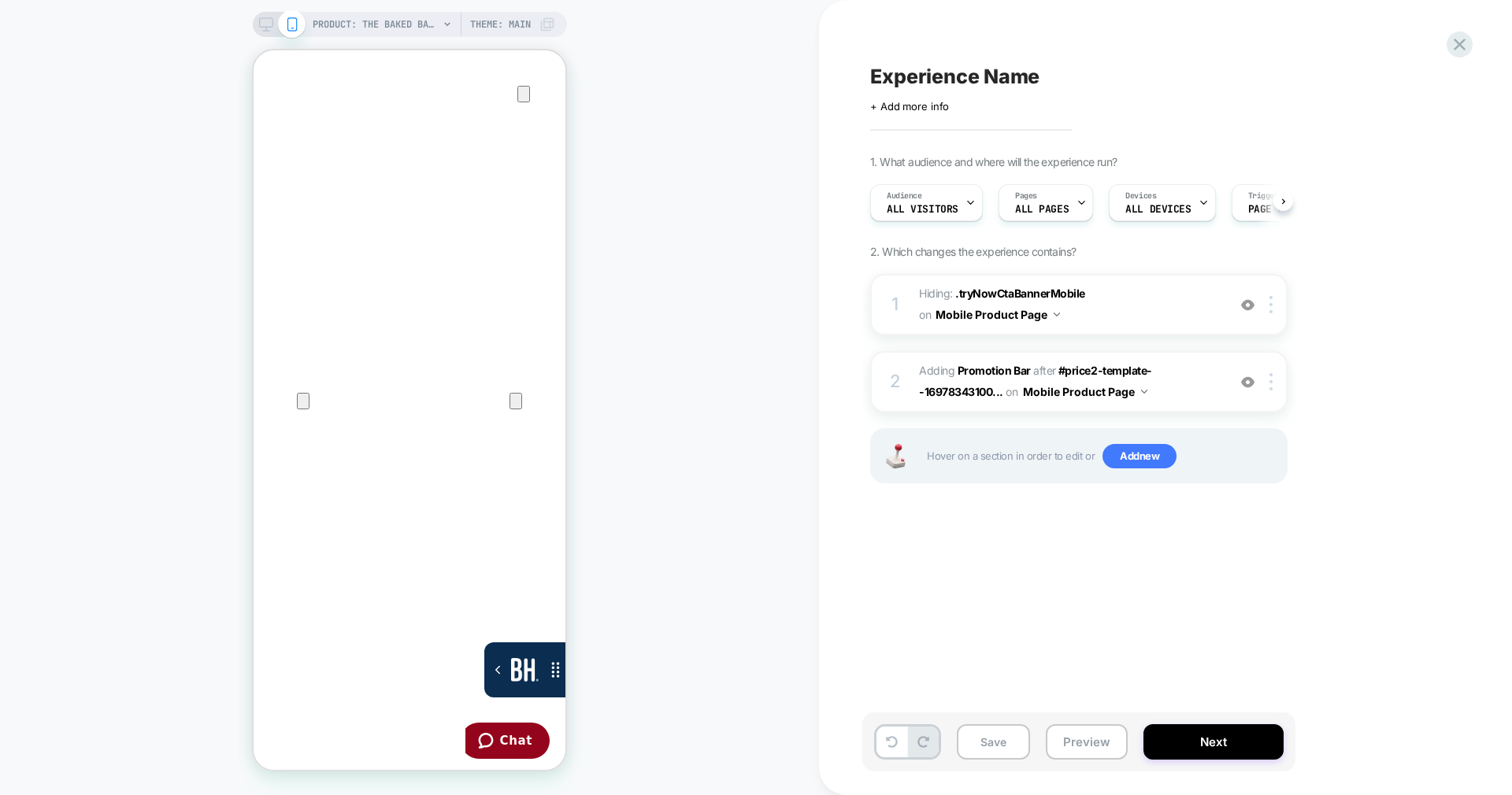
scroll to position [0, 1]
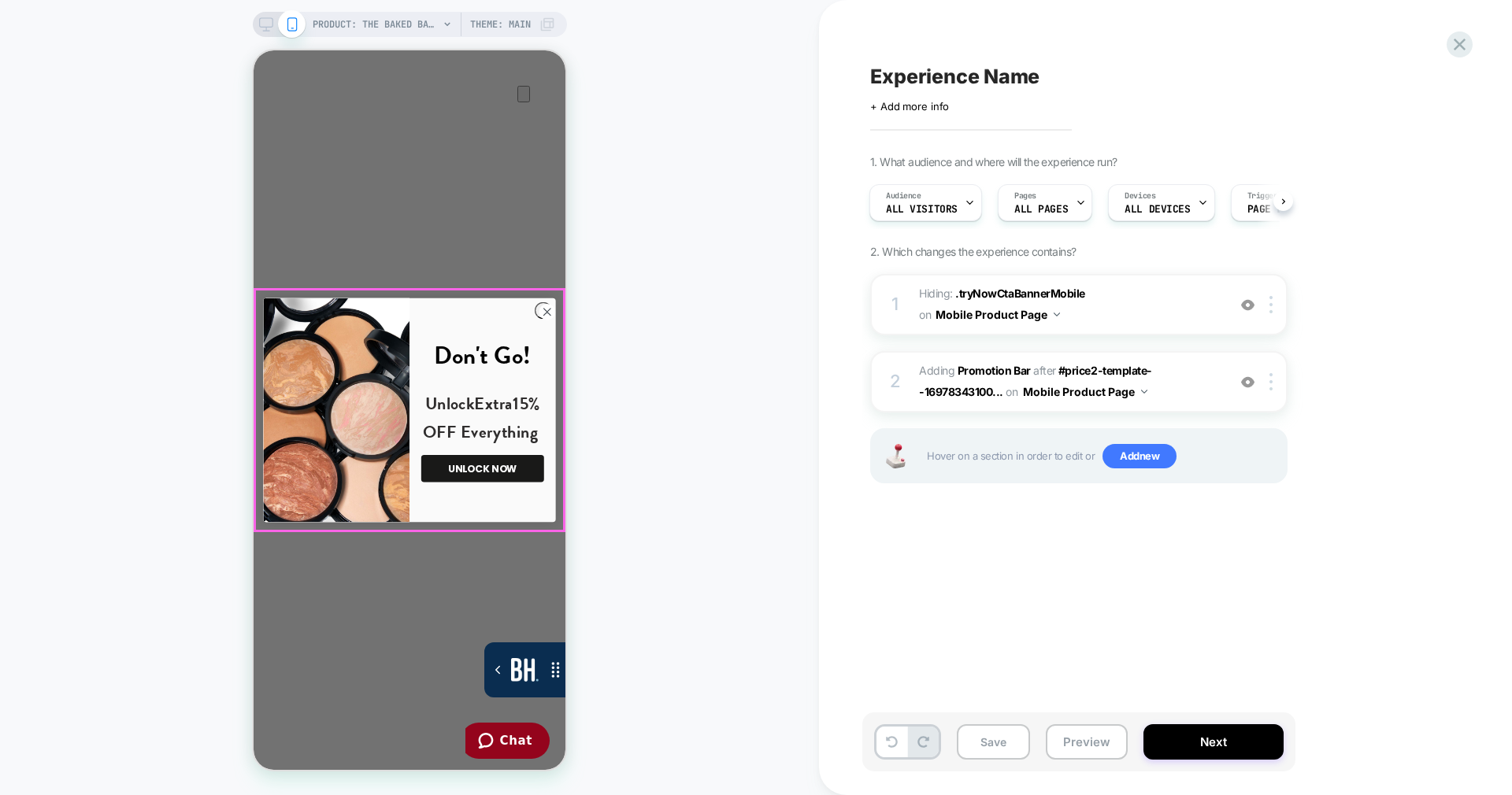
click at [543, 297] on div "Close dialog Don't Go! Unlock Extra 15% OFF Everything UNLOCK NOW ******" at bounding box center [409, 410] width 292 height 243
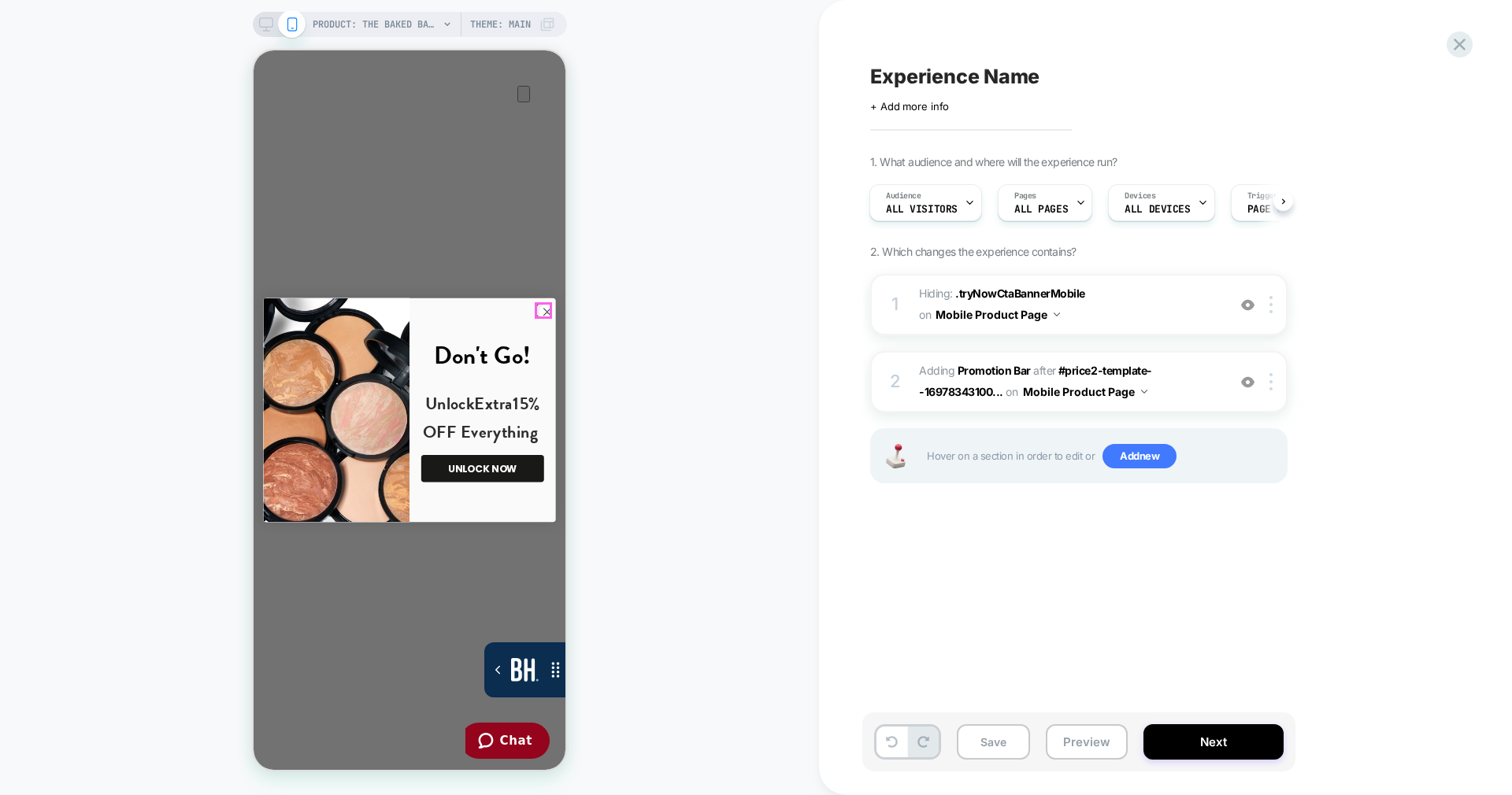
click at [539, 306] on circle "Close dialog" at bounding box center [547, 312] width 16 height 16
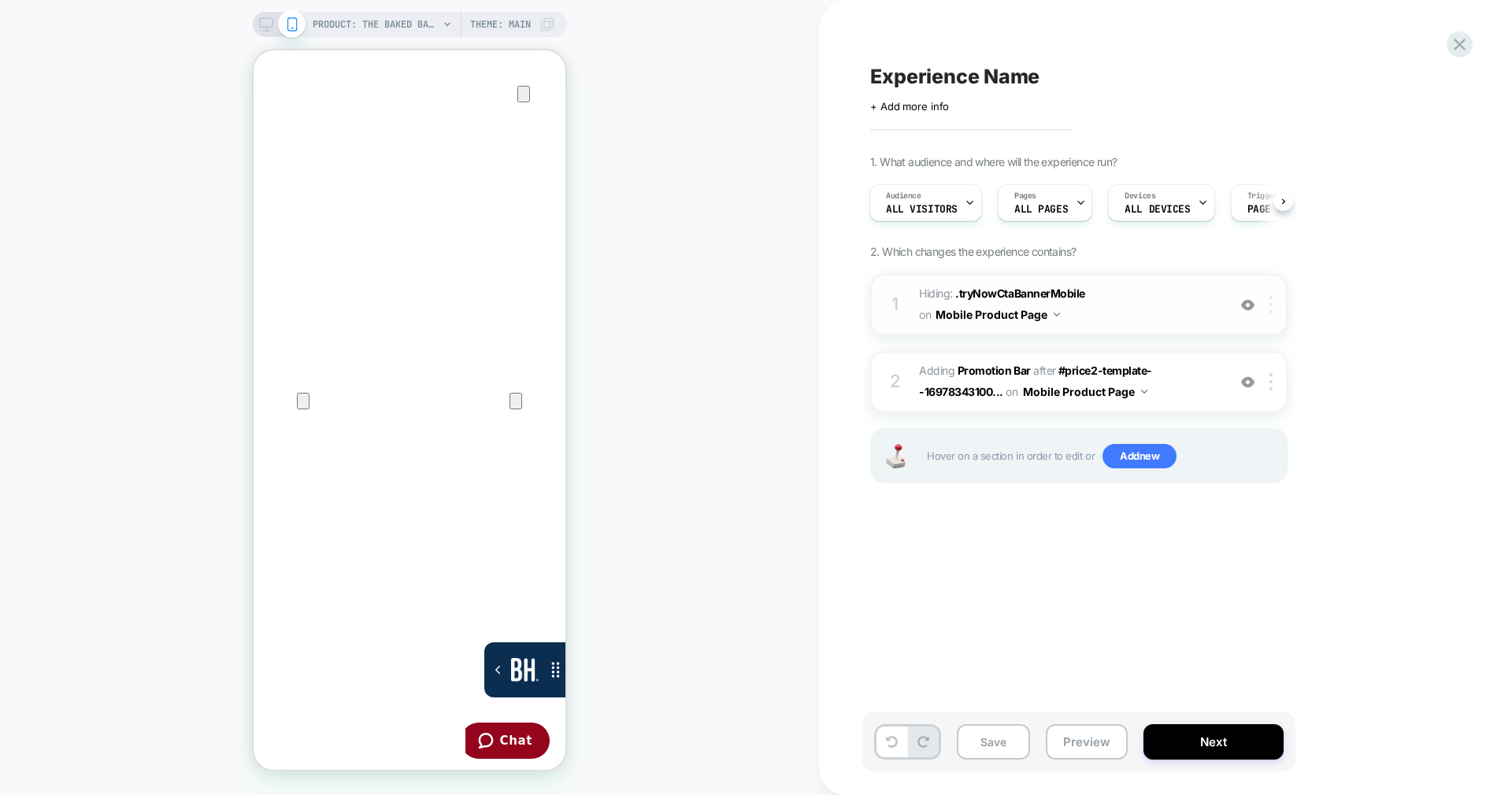
click at [1280, 304] on div at bounding box center [1273, 305] width 26 height 17
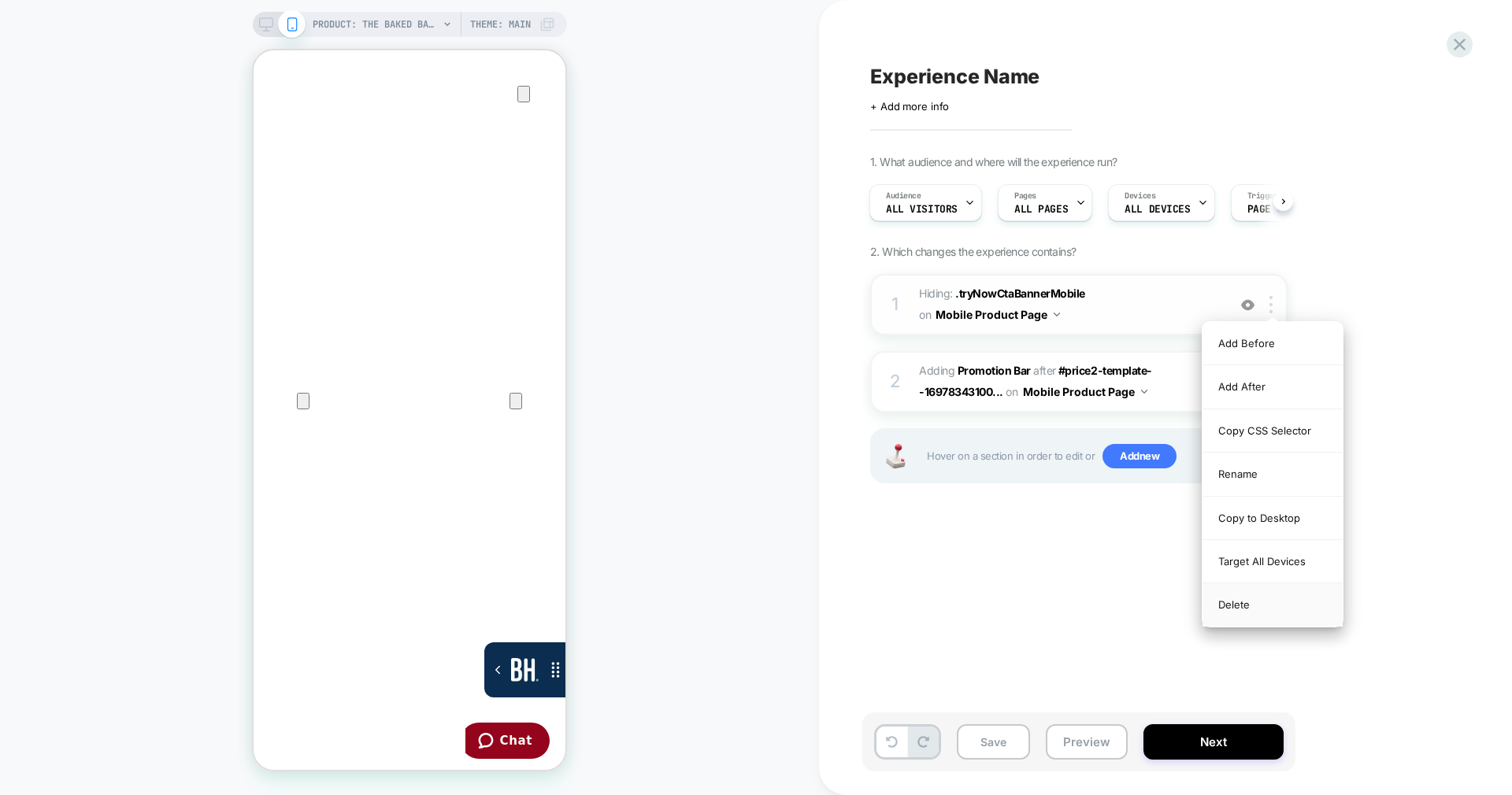
click at [1288, 607] on div "Delete" at bounding box center [1272, 605] width 140 height 43
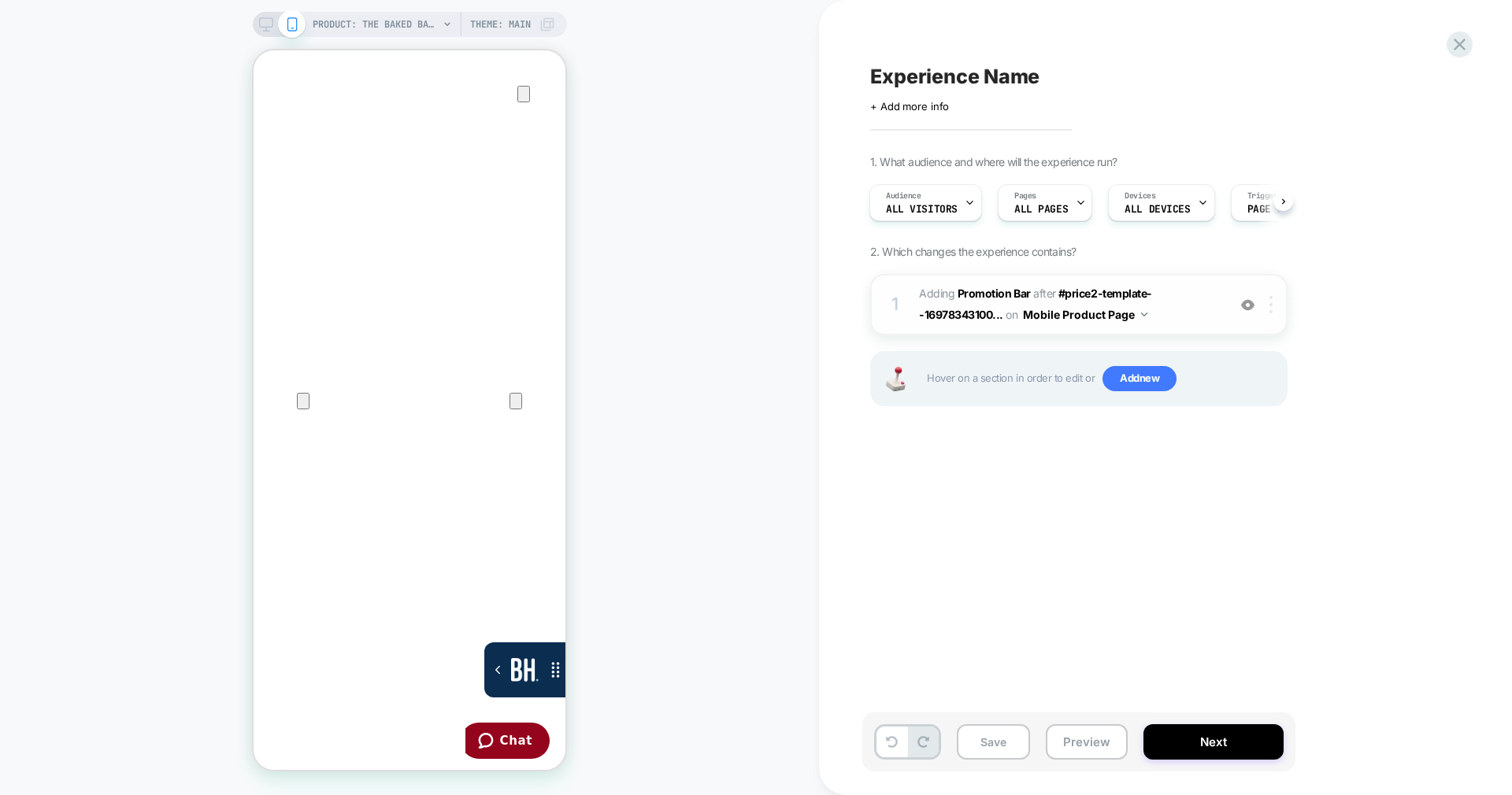
click at [1284, 298] on div at bounding box center [1273, 305] width 26 height 17
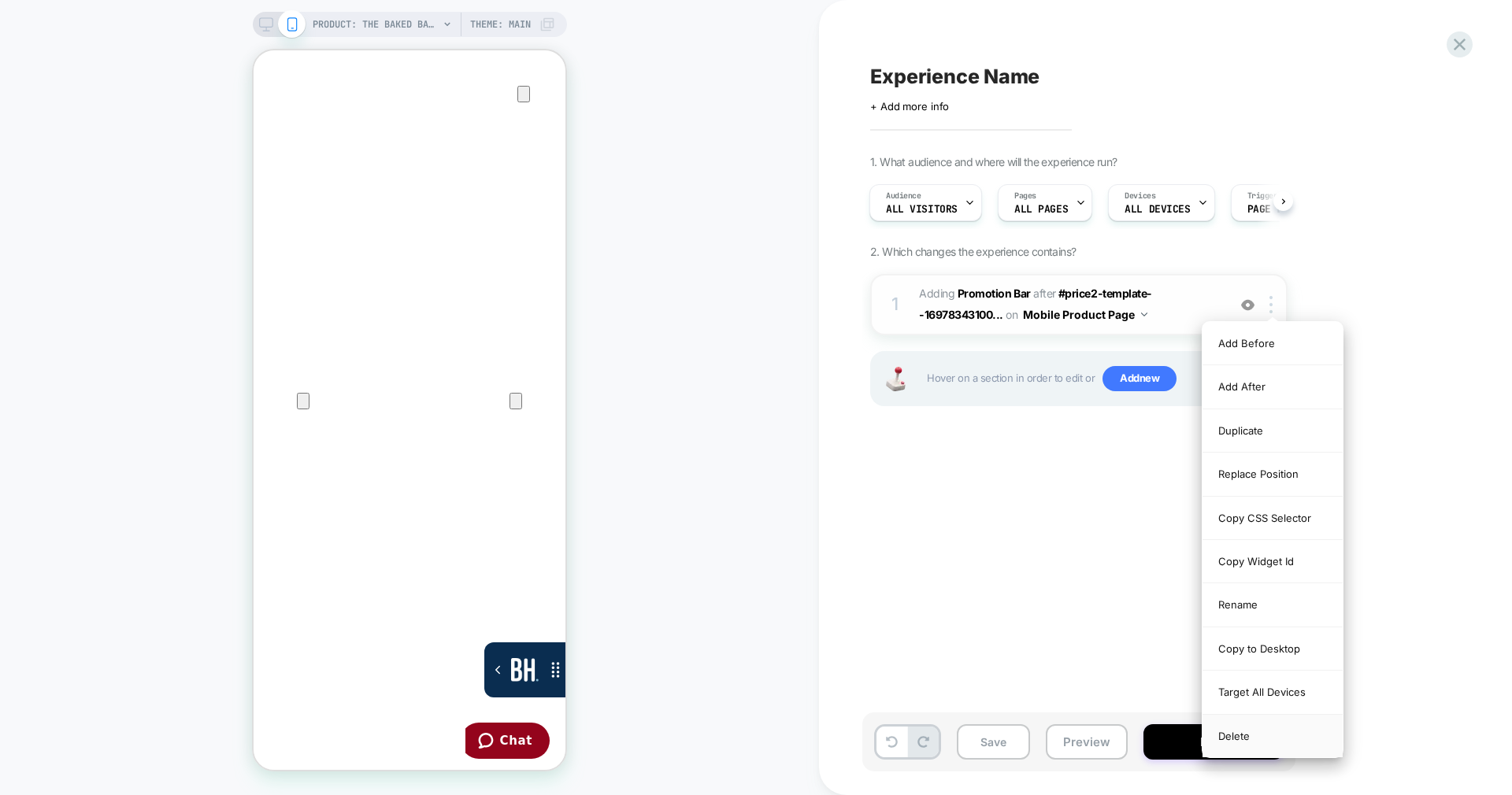
click at [1318, 745] on div "Delete" at bounding box center [1272, 736] width 140 height 43
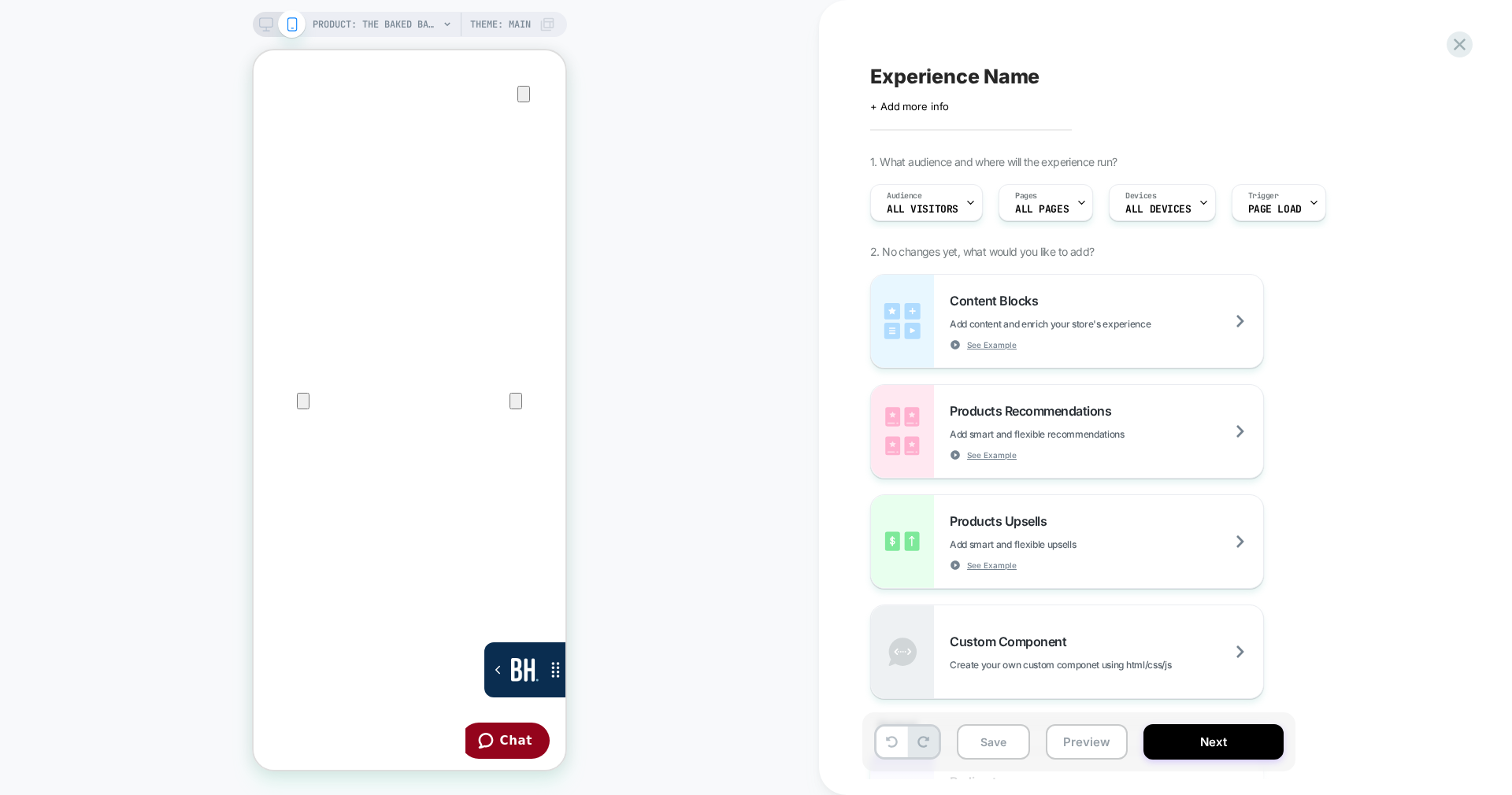
scroll to position [0, 0]
click at [1073, 326] on span "Add content and enrich your store's experience" at bounding box center [1089, 324] width 279 height 12
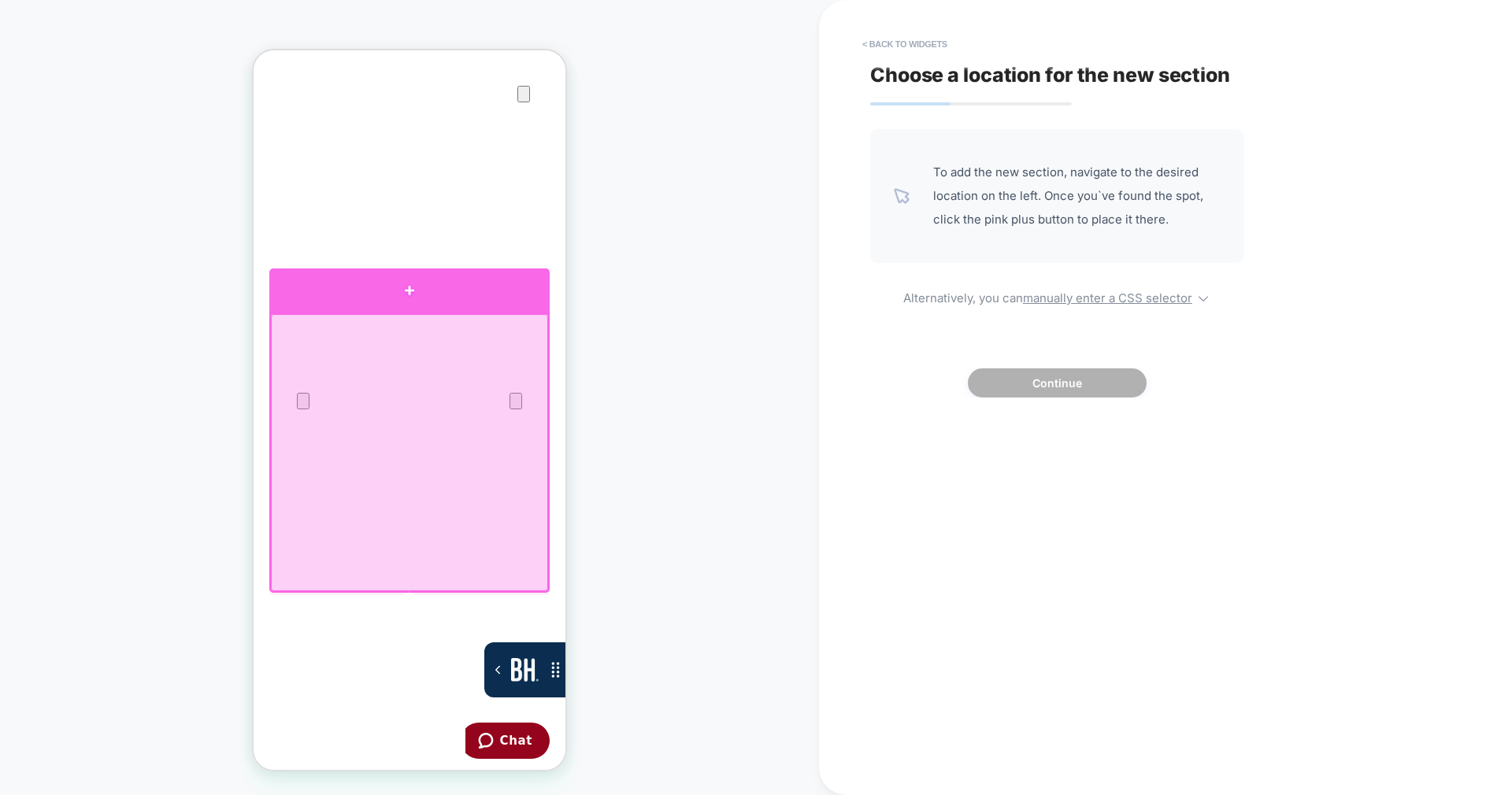
click at [448, 294] on div at bounding box center [410, 291] width 280 height 44
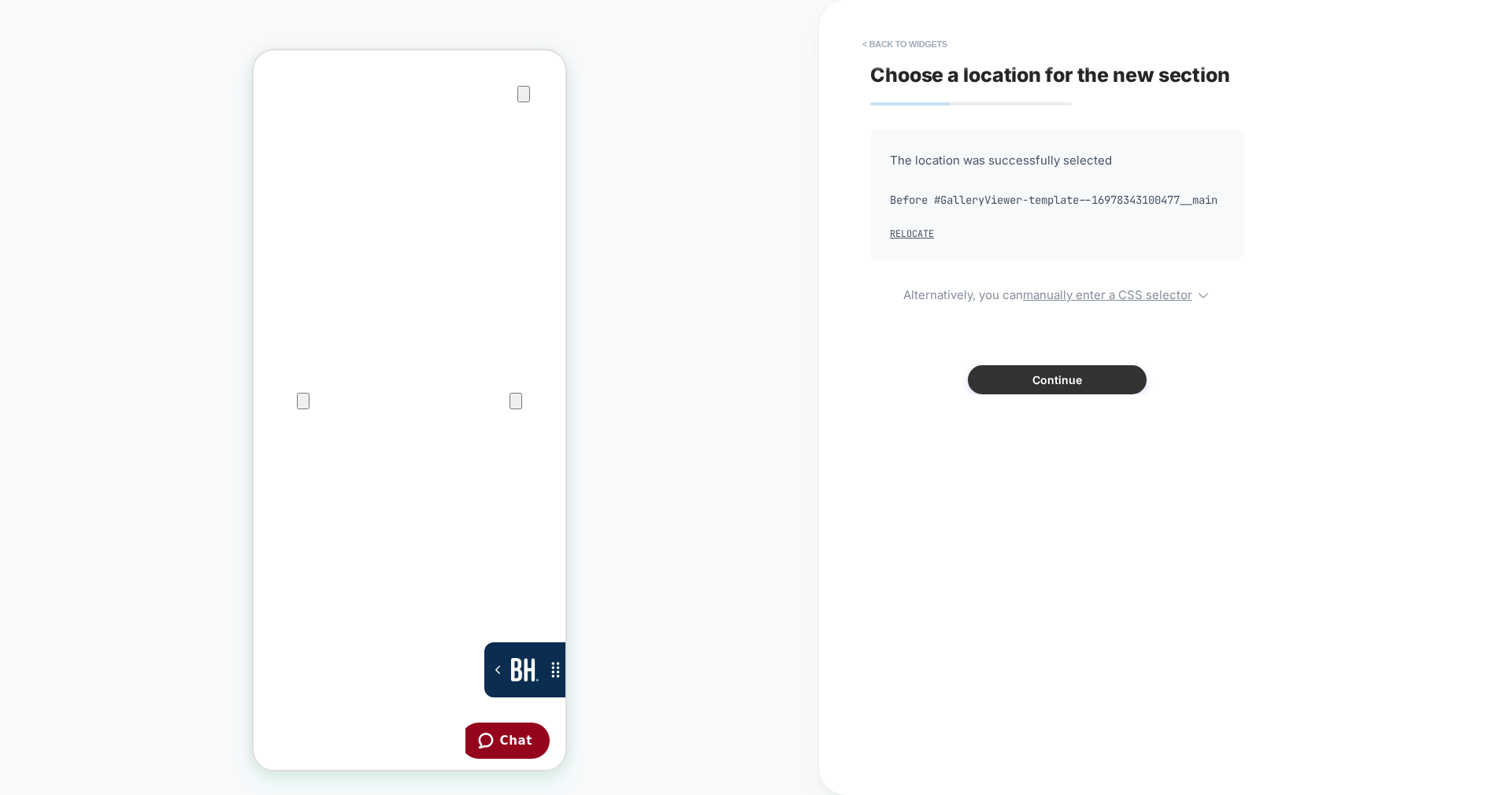
click at [1122, 394] on button "Continue" at bounding box center [1057, 380] width 179 height 29
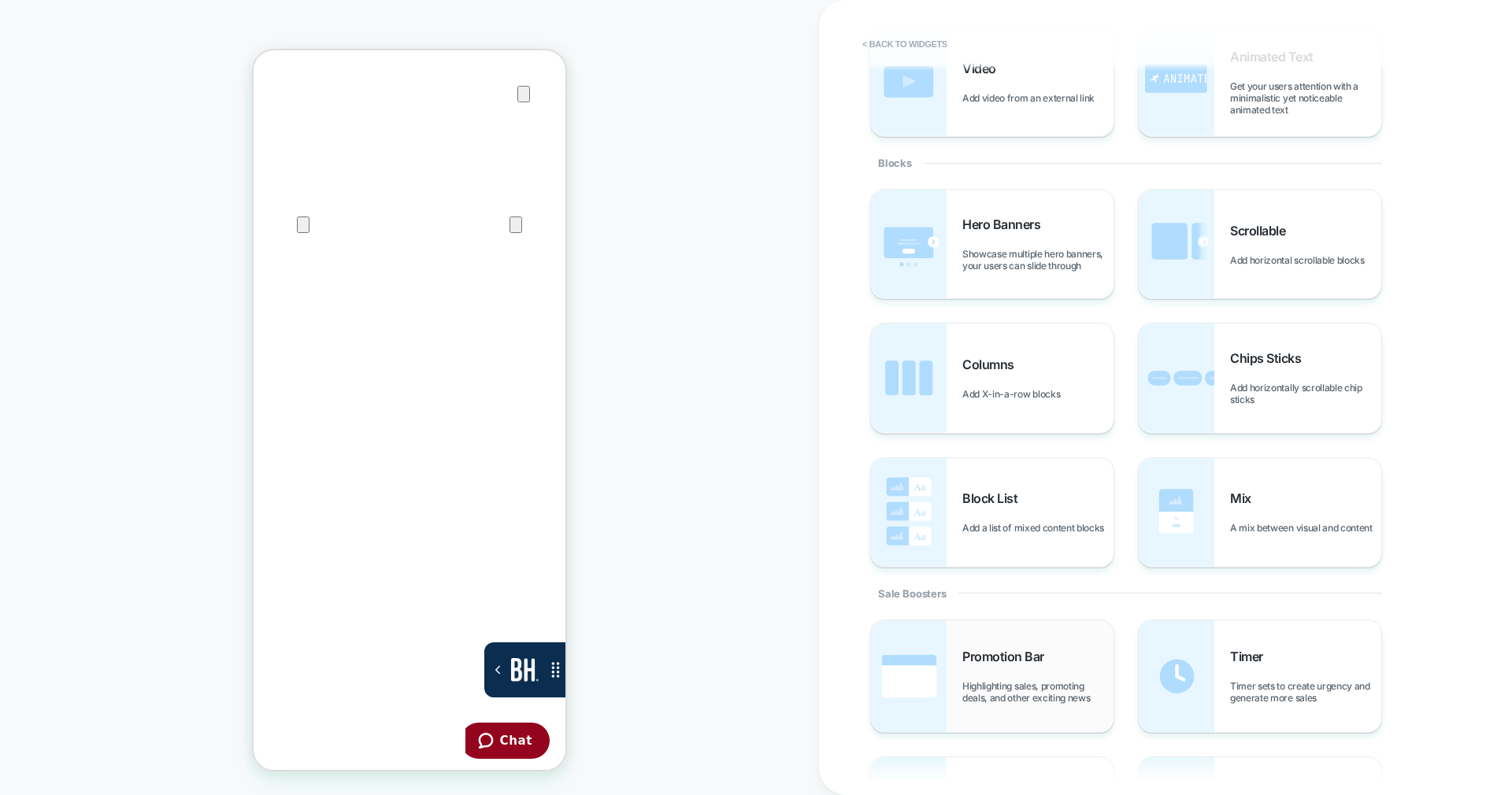
scroll to position [472, 0]
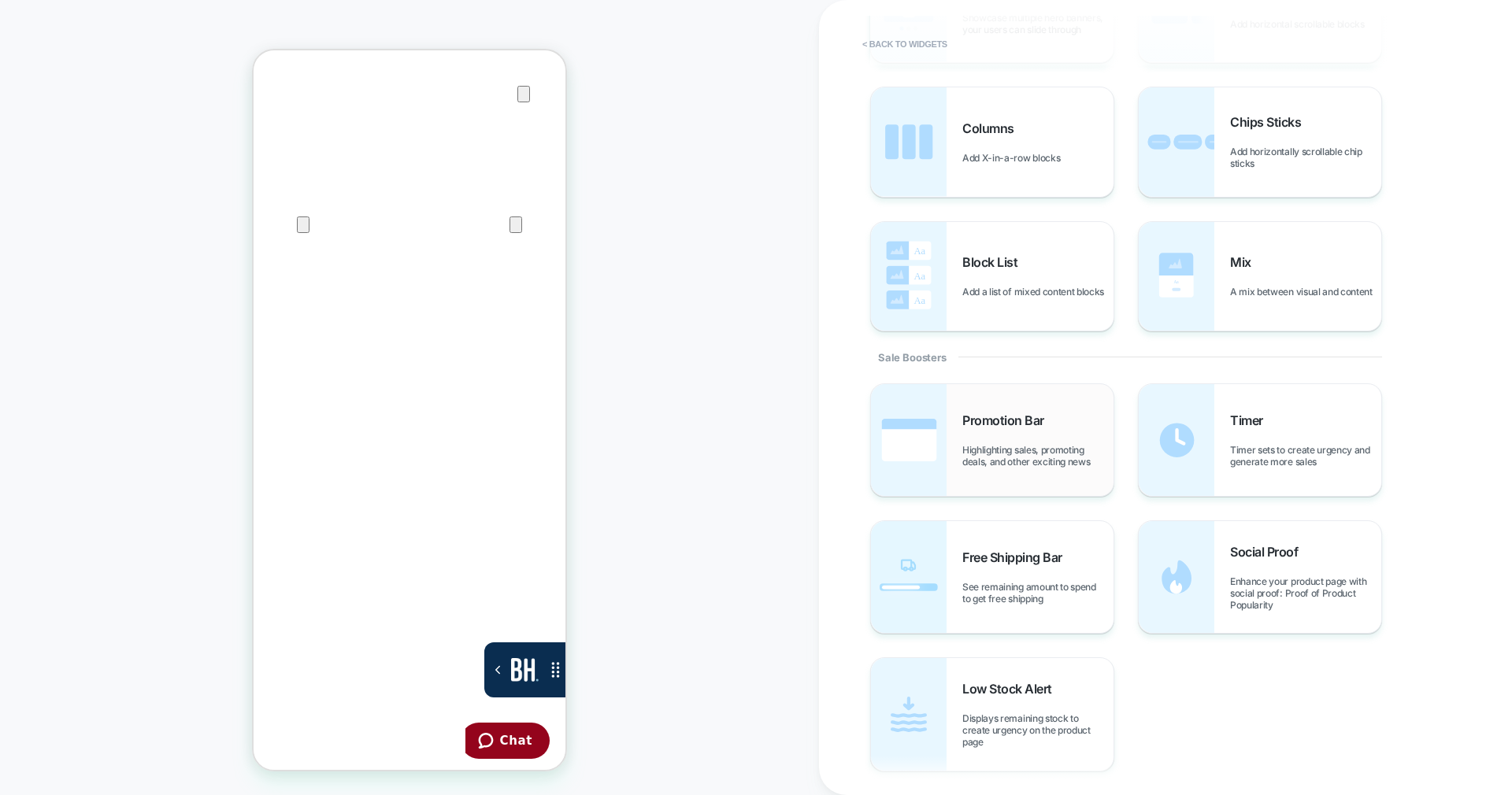
click at [991, 420] on span "Promotion Bar" at bounding box center [1007, 420] width 90 height 15
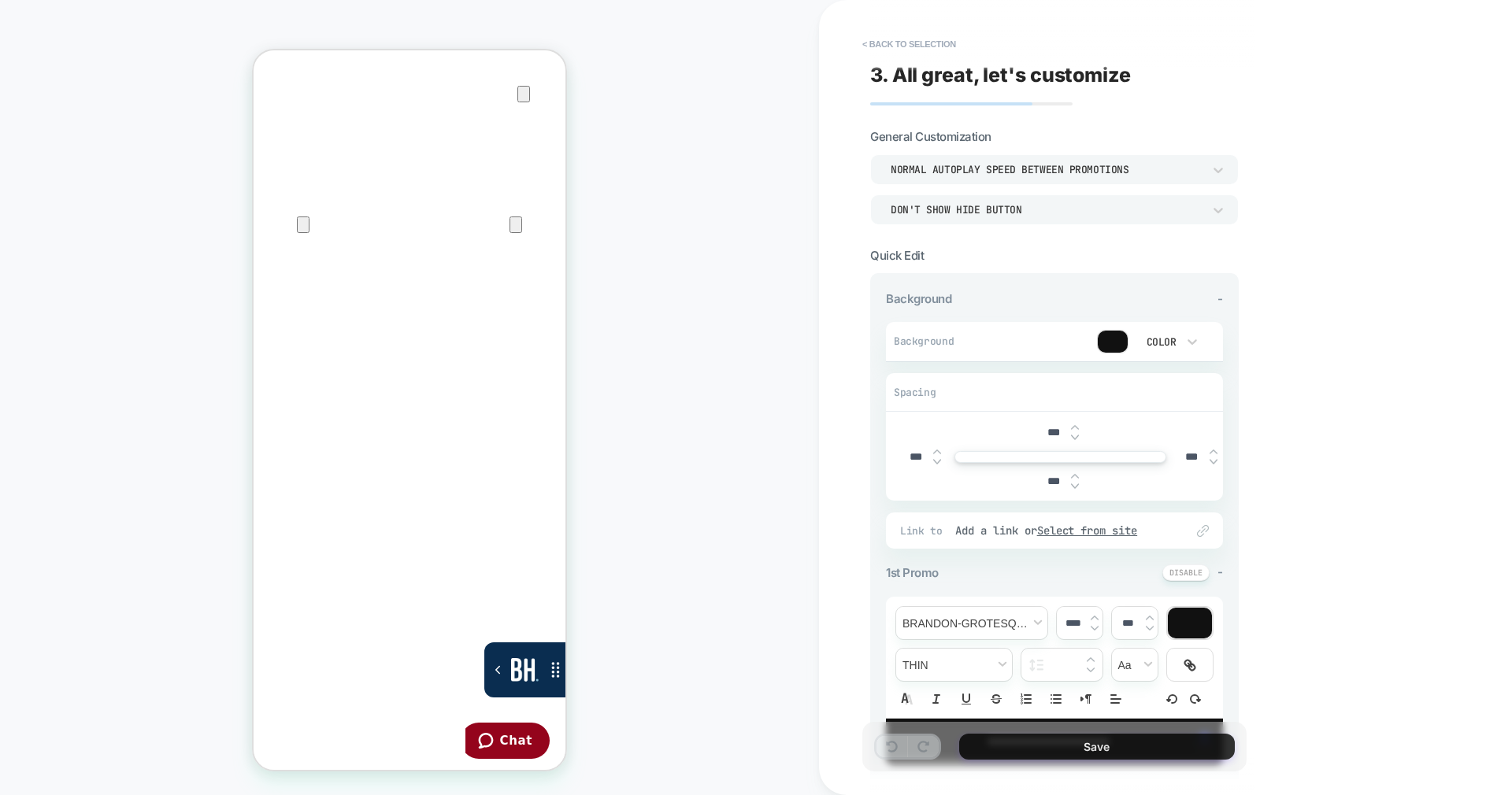
click at [1030, 744] on button "Save" at bounding box center [1097, 747] width 275 height 26
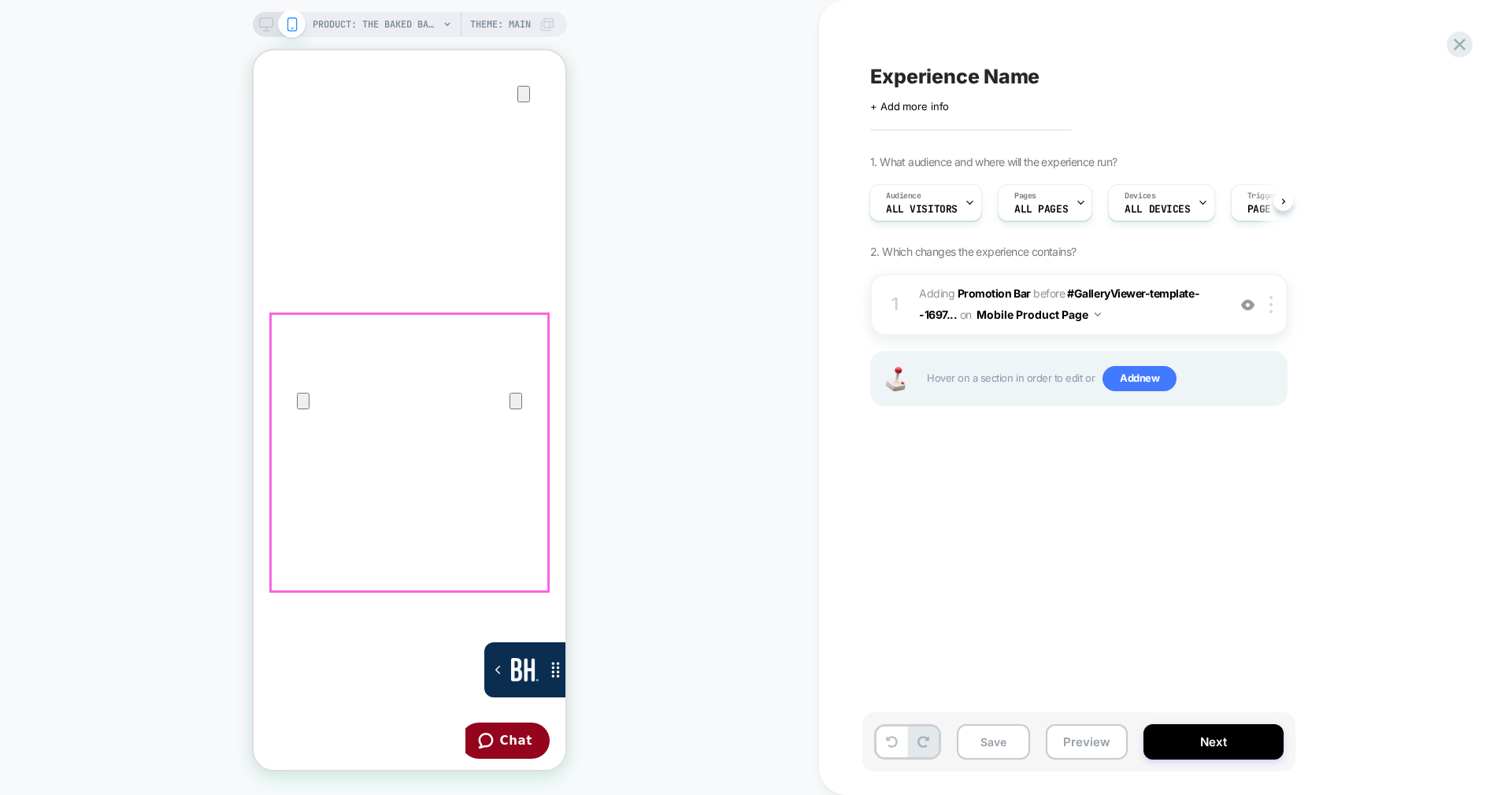
scroll to position [118, 0]
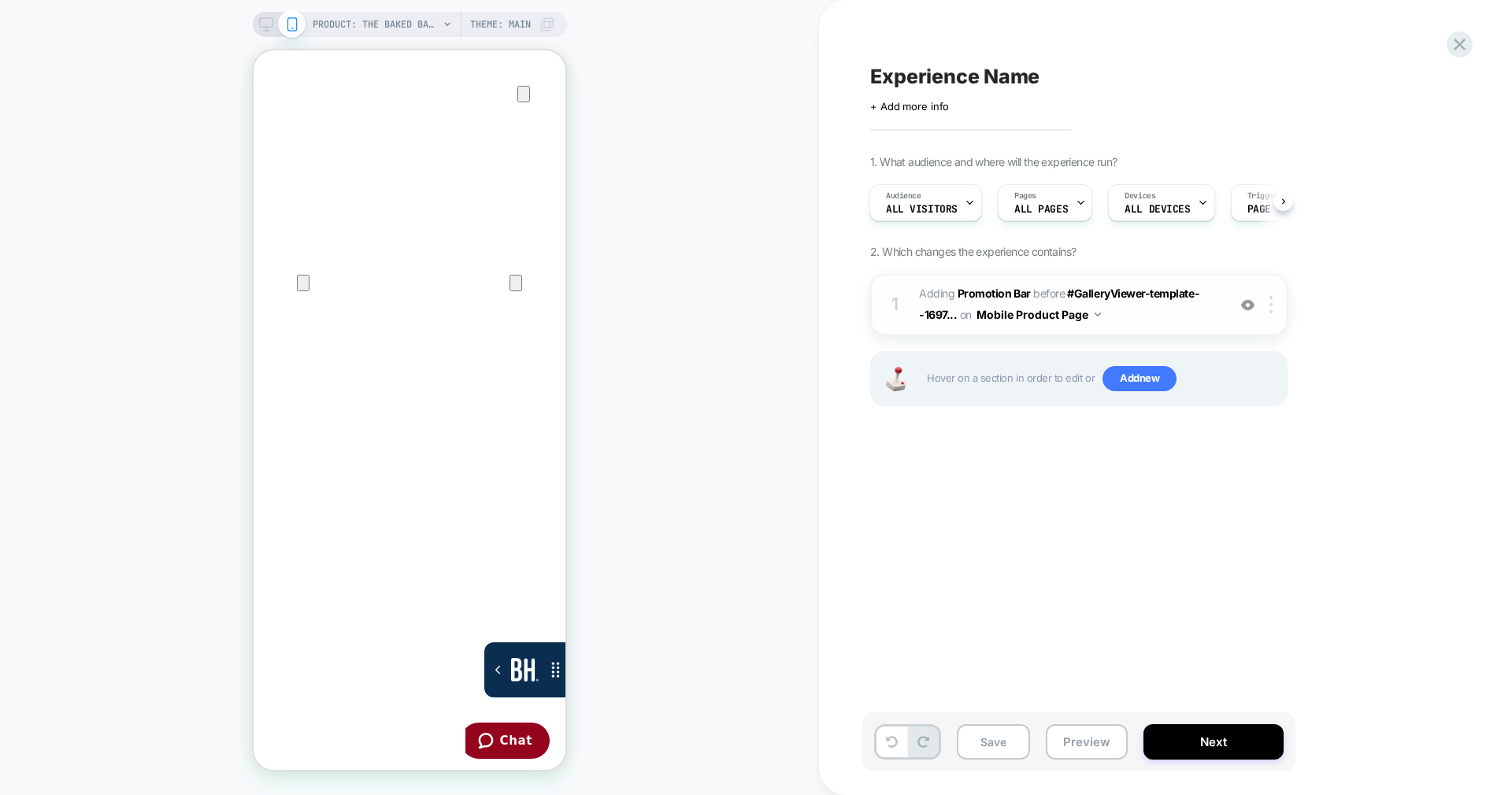
click at [1121, 322] on span "#_loomi_addon_1755632694918 Adding Promotion Bar BEFORE #GalleryViewer-template…" at bounding box center [1069, 304] width 300 height 43
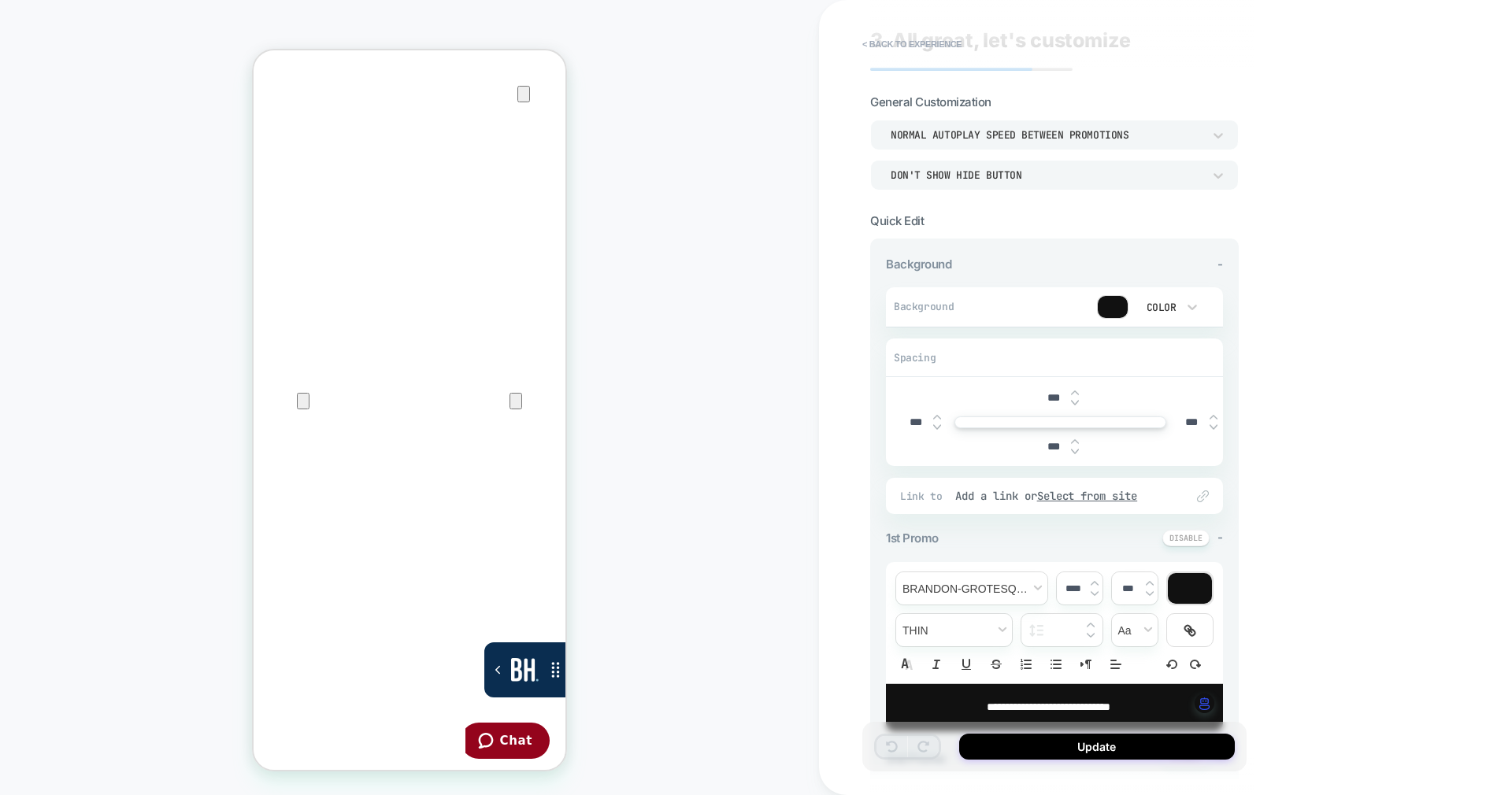
scroll to position [0, 0]
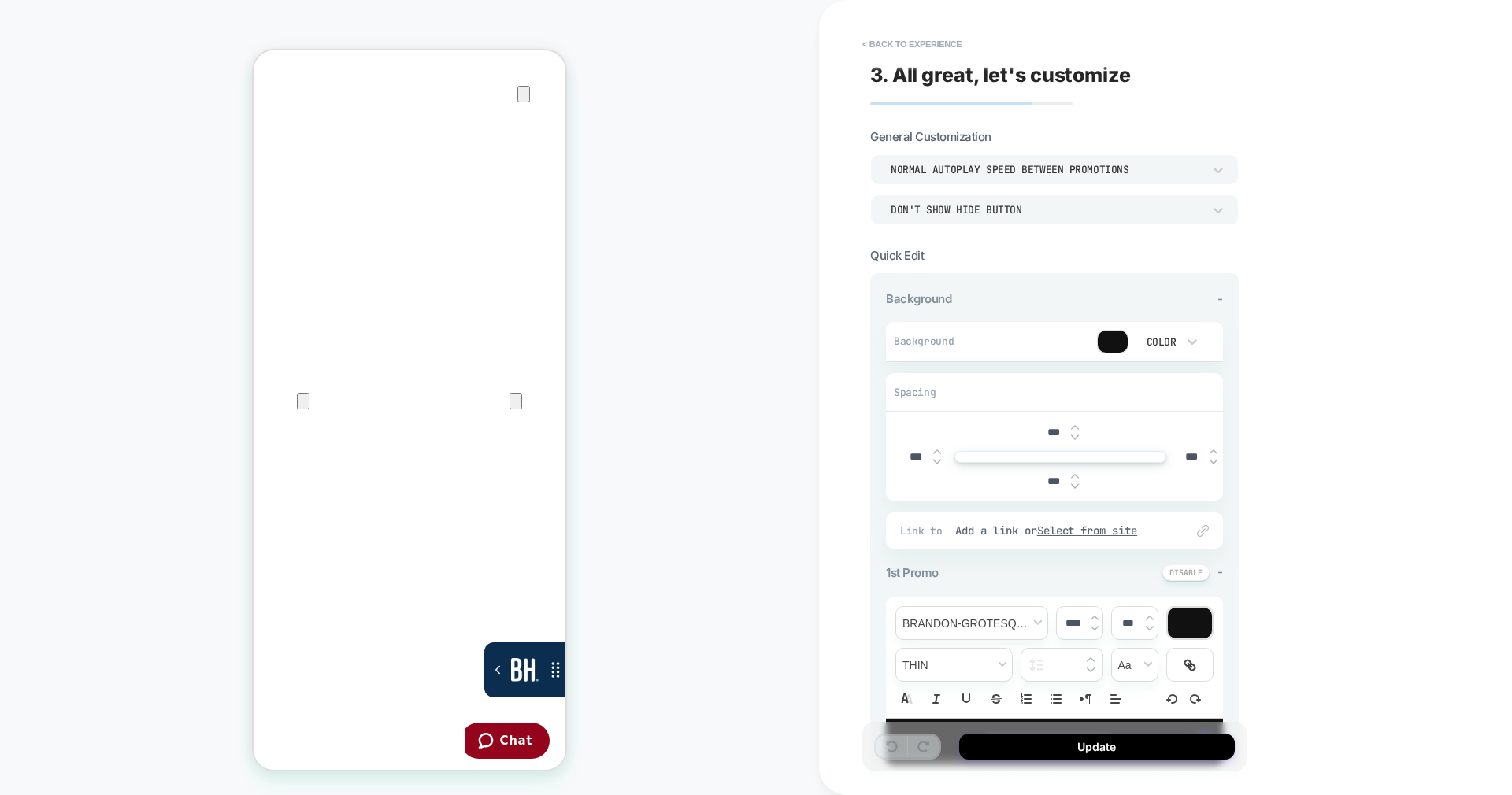
click at [944, 28] on div "**********" at bounding box center [1055, 397] width 385 height 764
click at [944, 43] on button "< Back to experience" at bounding box center [911, 44] width 115 height 25
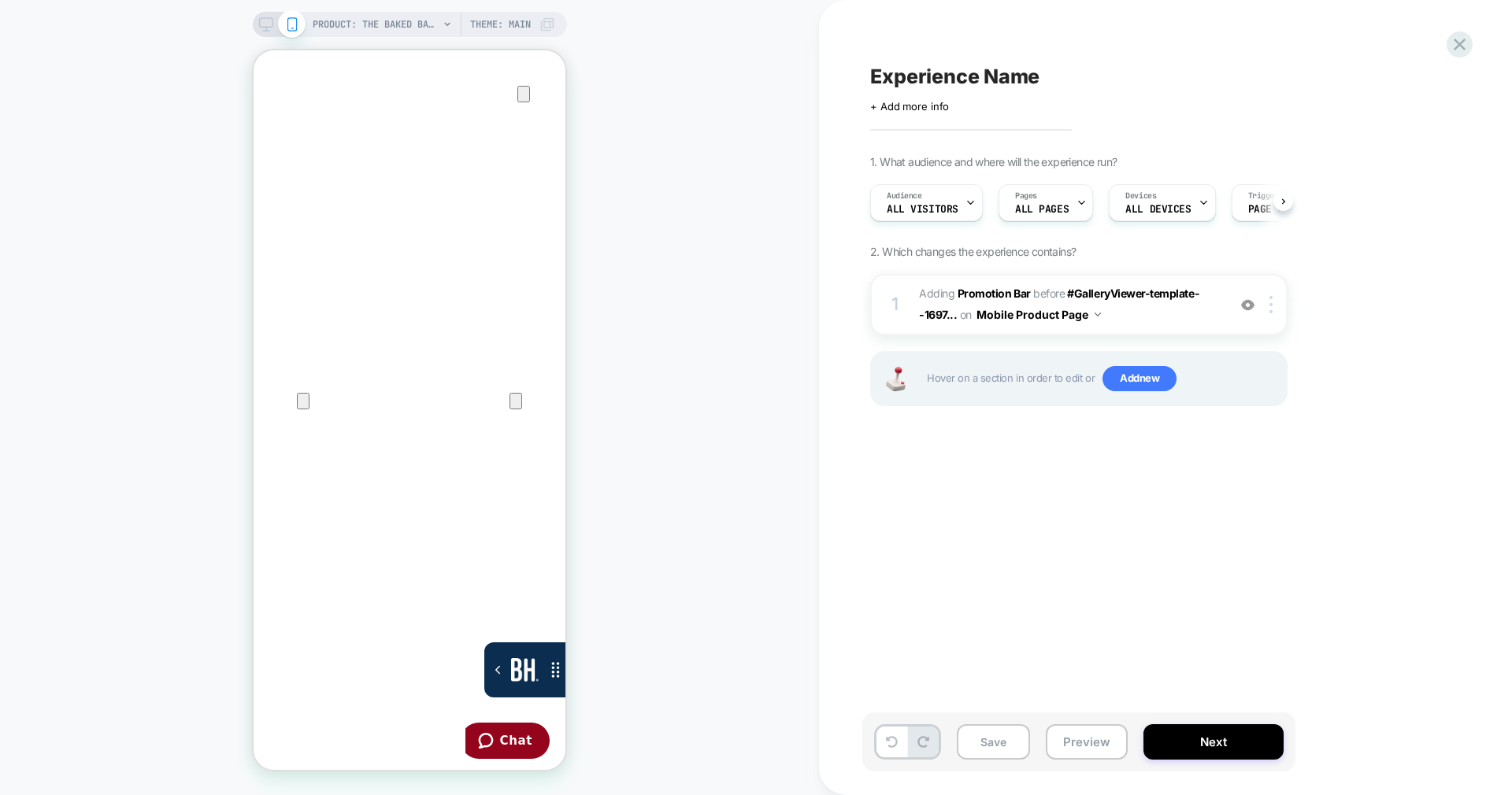
scroll to position [0, 1]
drag, startPoint x: 1080, startPoint y: 737, endPoint x: 1074, endPoint y: 731, distance: 8.5
click at [1076, 732] on button "Preview" at bounding box center [1087, 742] width 82 height 36
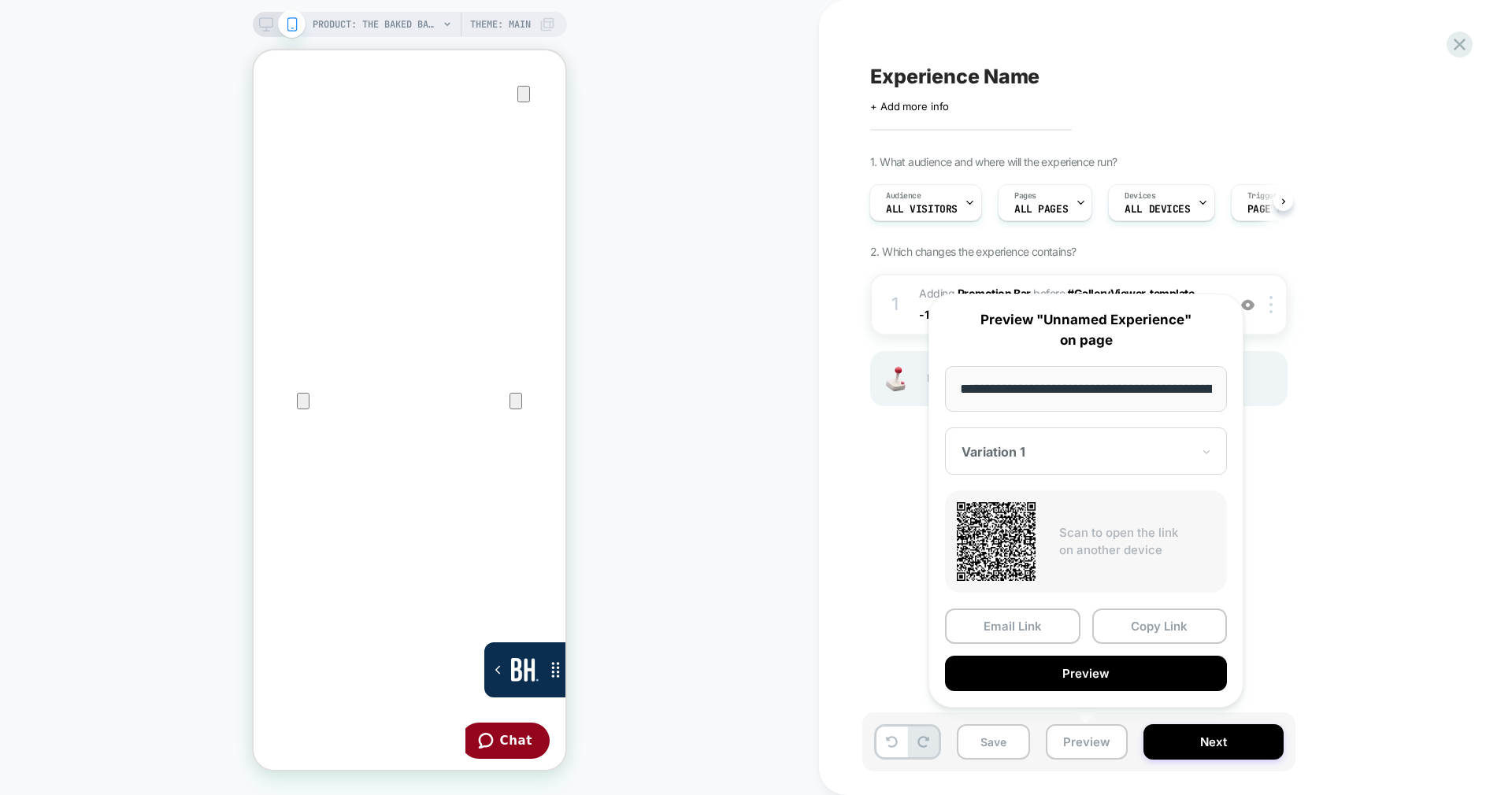
scroll to position [0, 498]
click at [1144, 620] on button "Copy Link" at bounding box center [1160, 627] width 135 height 36
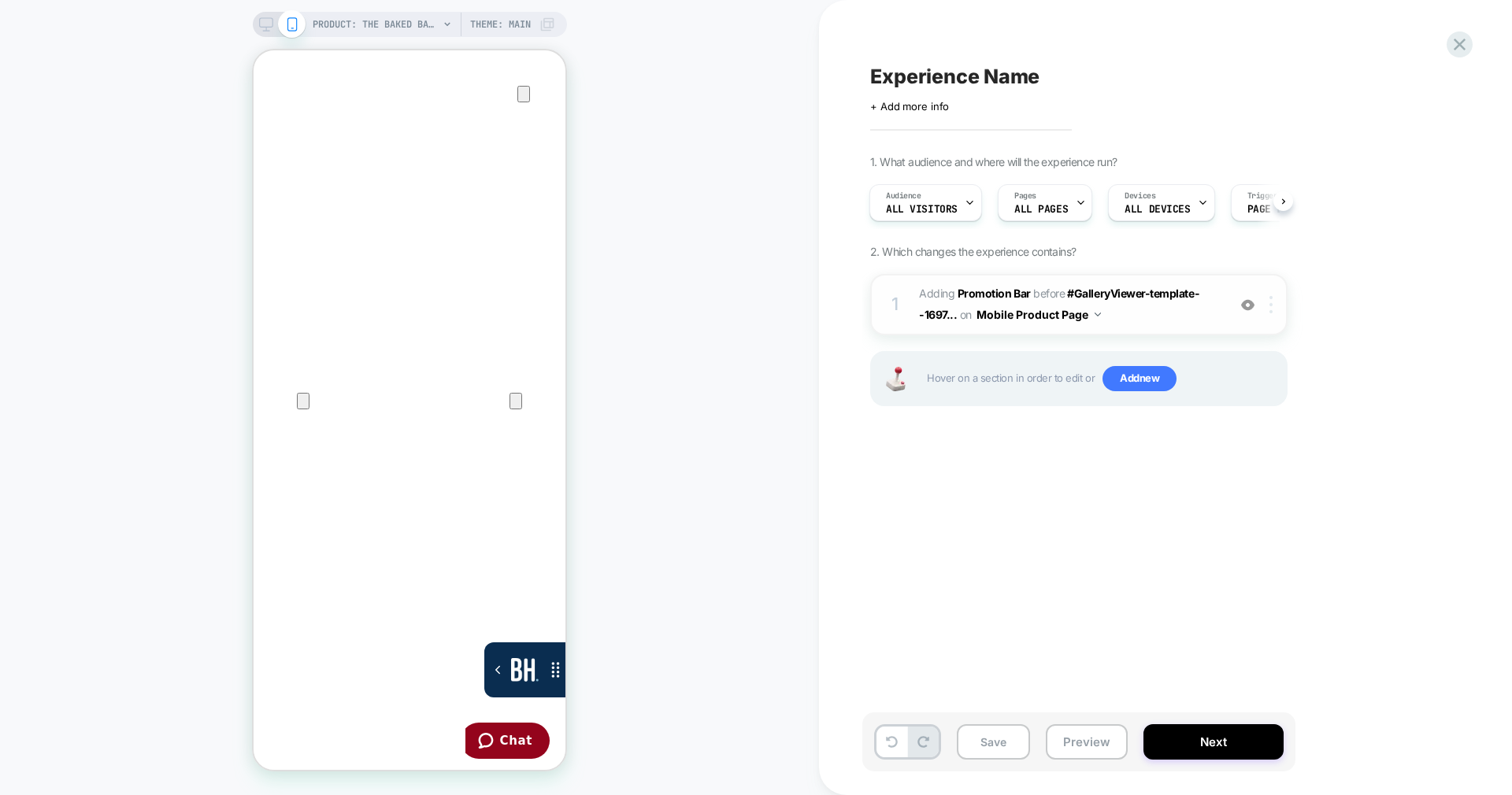
click at [1266, 311] on div at bounding box center [1273, 305] width 26 height 17
click at [514, 27] on span "Theme: MAIN" at bounding box center [500, 24] width 61 height 25
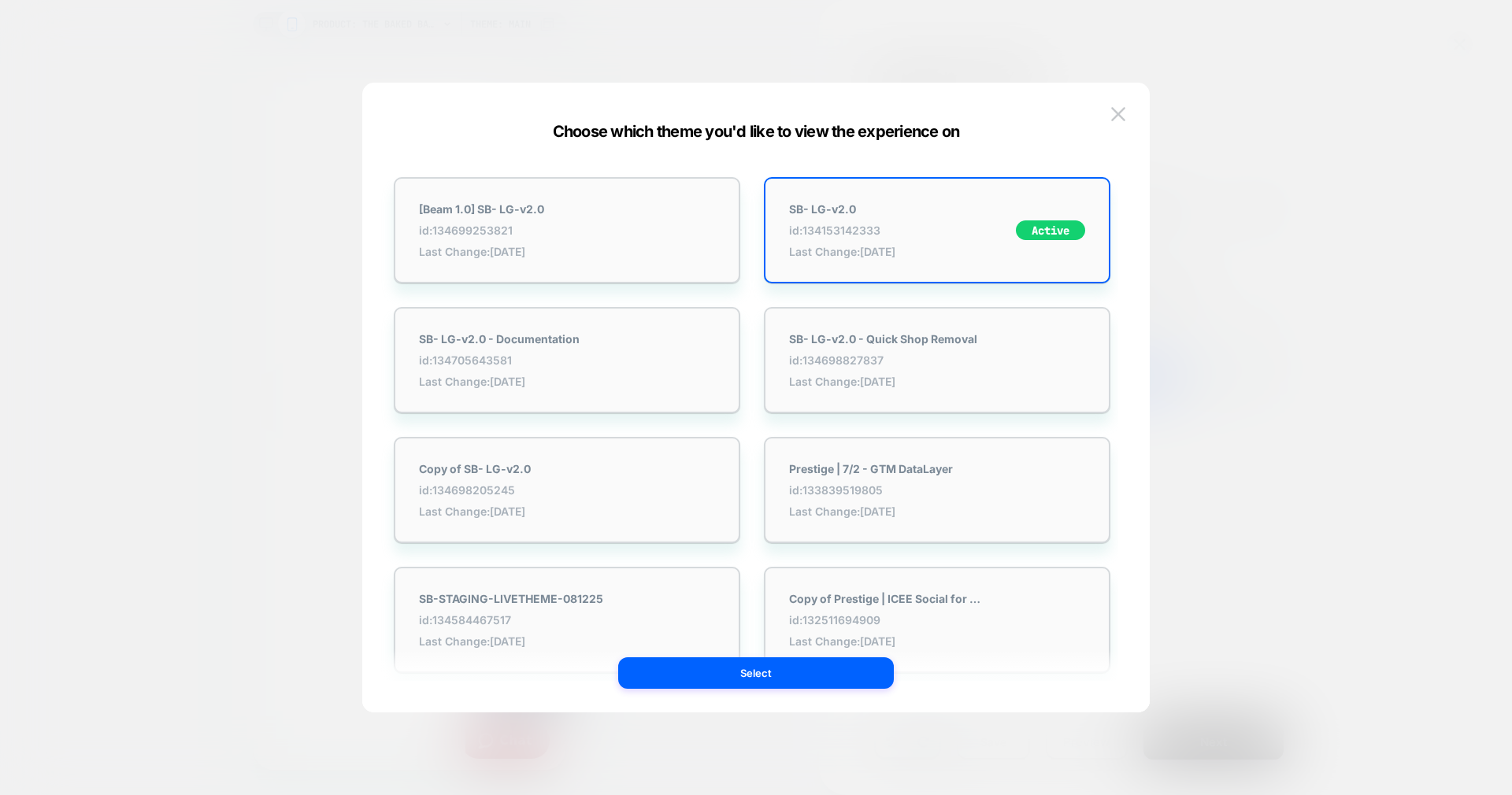
drag, startPoint x: 1333, startPoint y: 425, endPoint x: 1321, endPoint y: 425, distance: 12.0
click at [1332, 425] on div at bounding box center [756, 397] width 1512 height 795
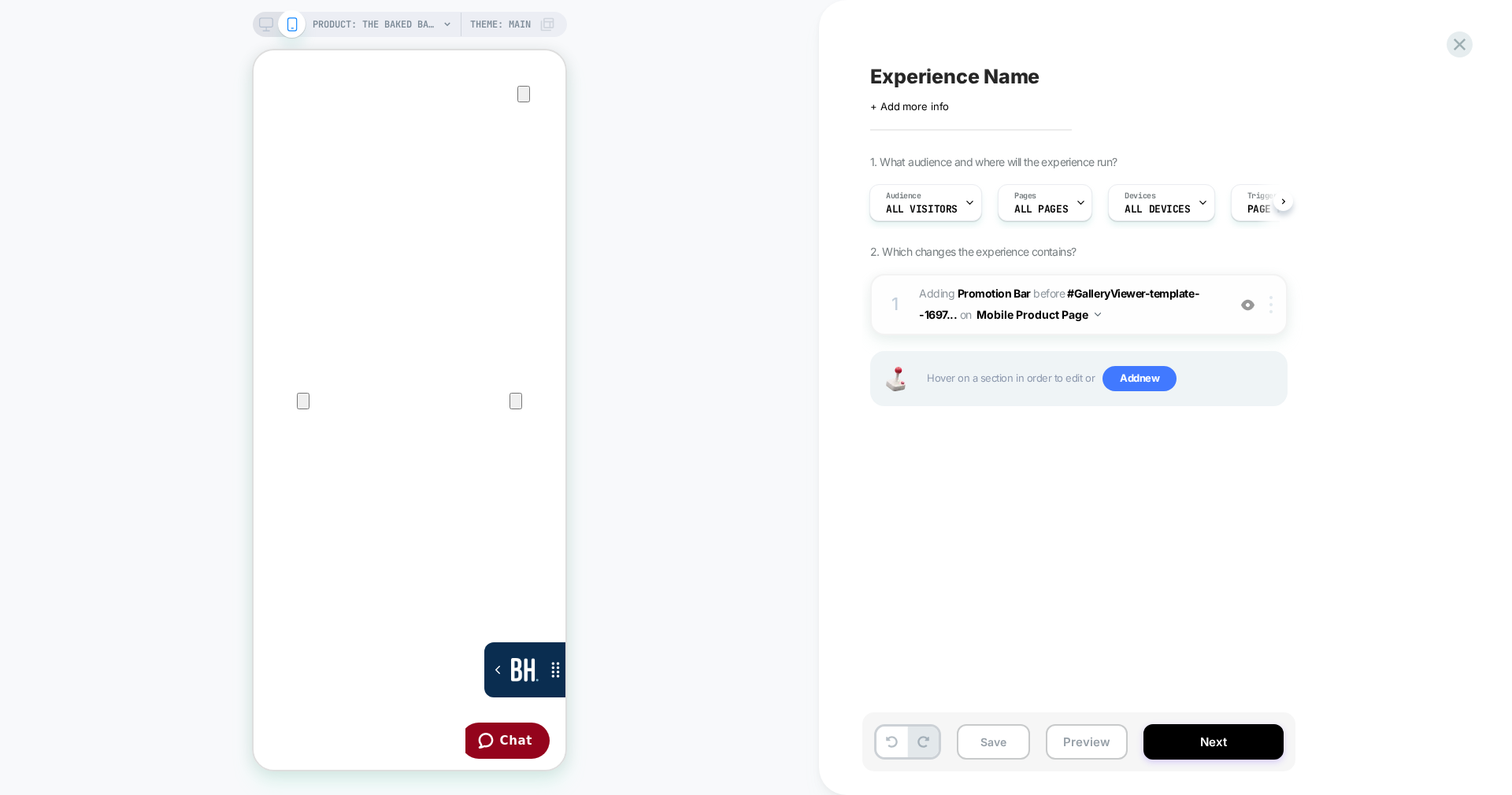
click at [1281, 306] on div at bounding box center [1273, 305] width 26 height 17
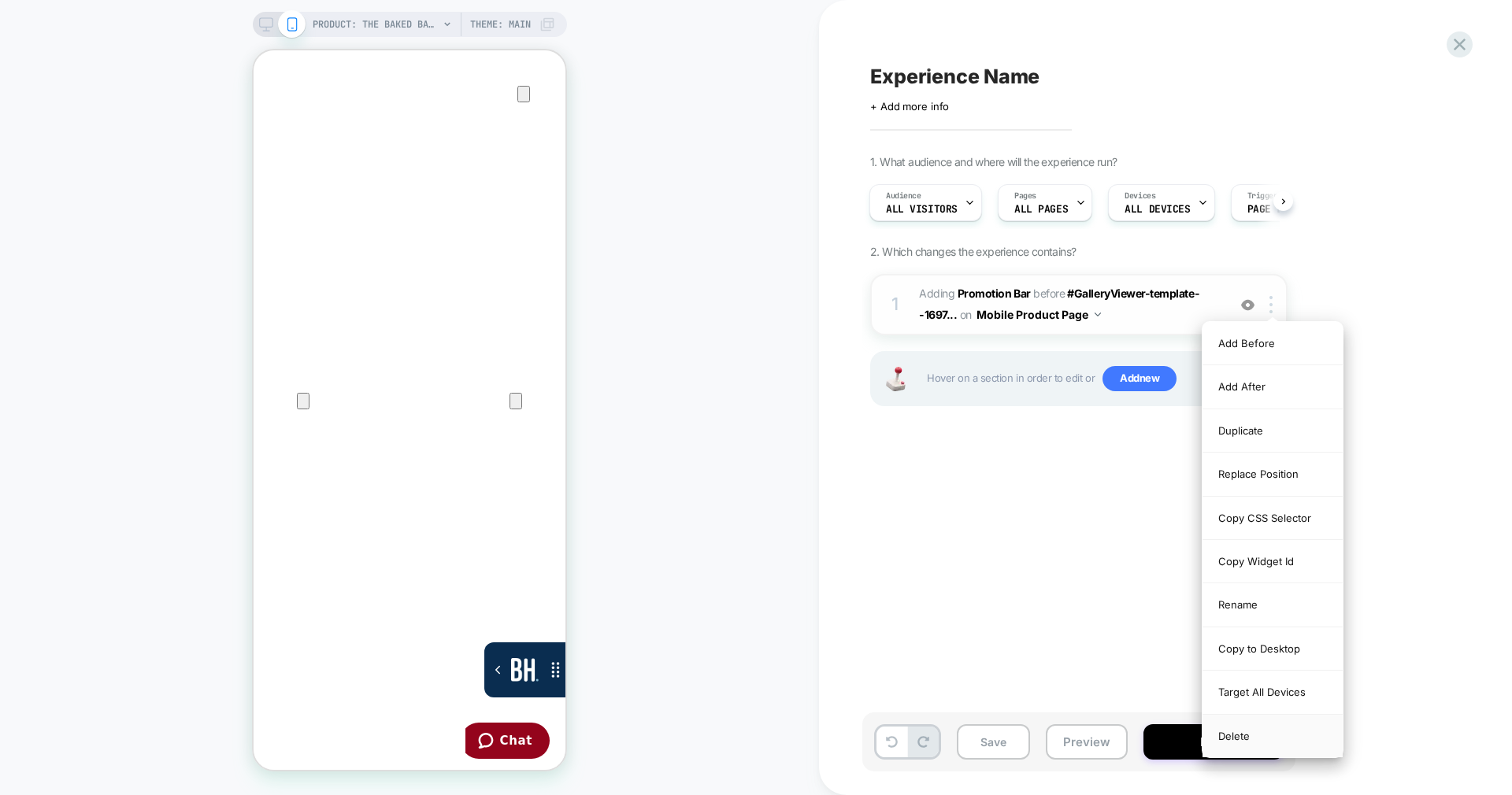
click at [1297, 740] on div "Delete" at bounding box center [1272, 736] width 140 height 43
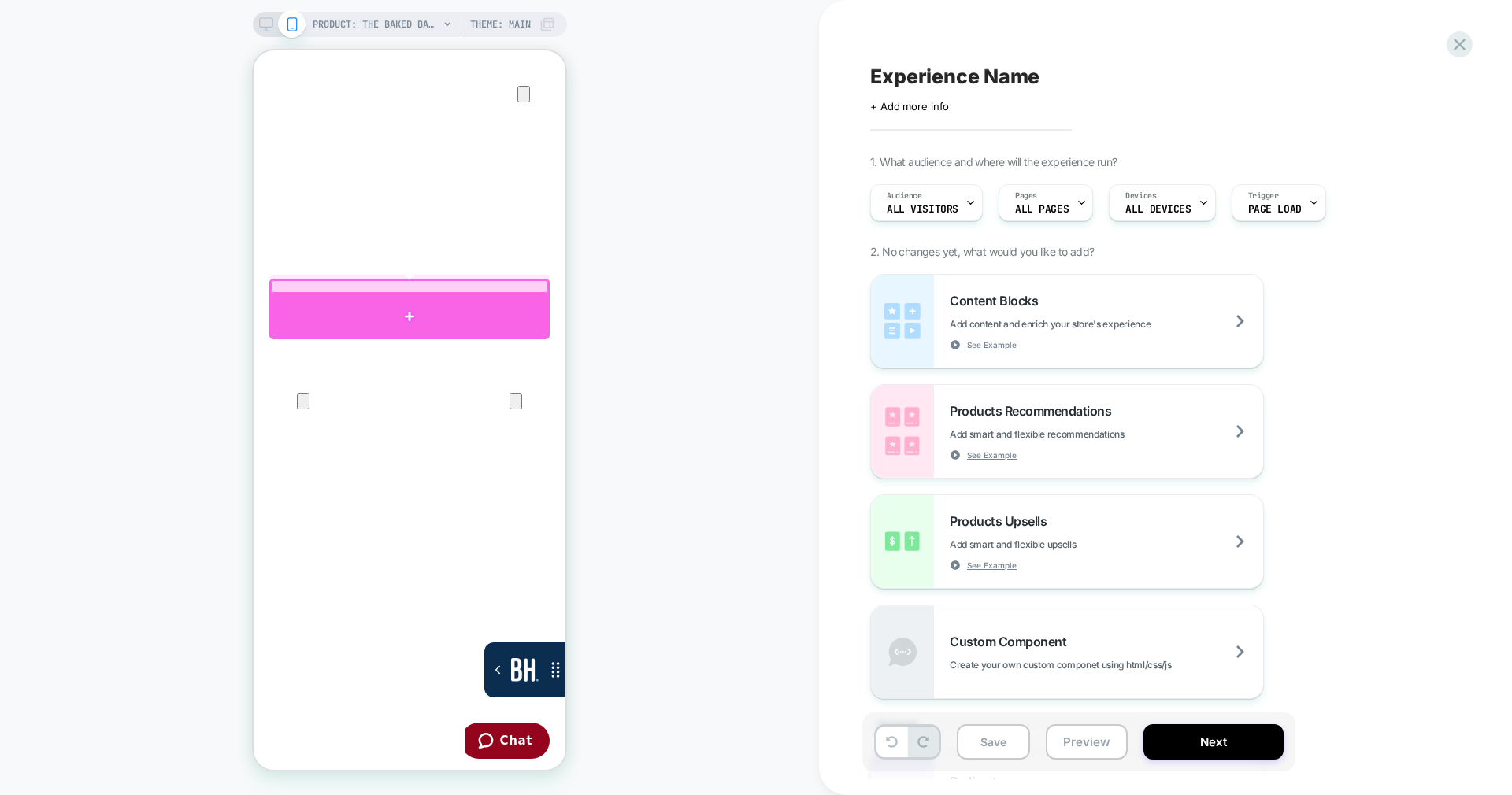
click at [399, 312] on div at bounding box center [410, 317] width 280 height 44
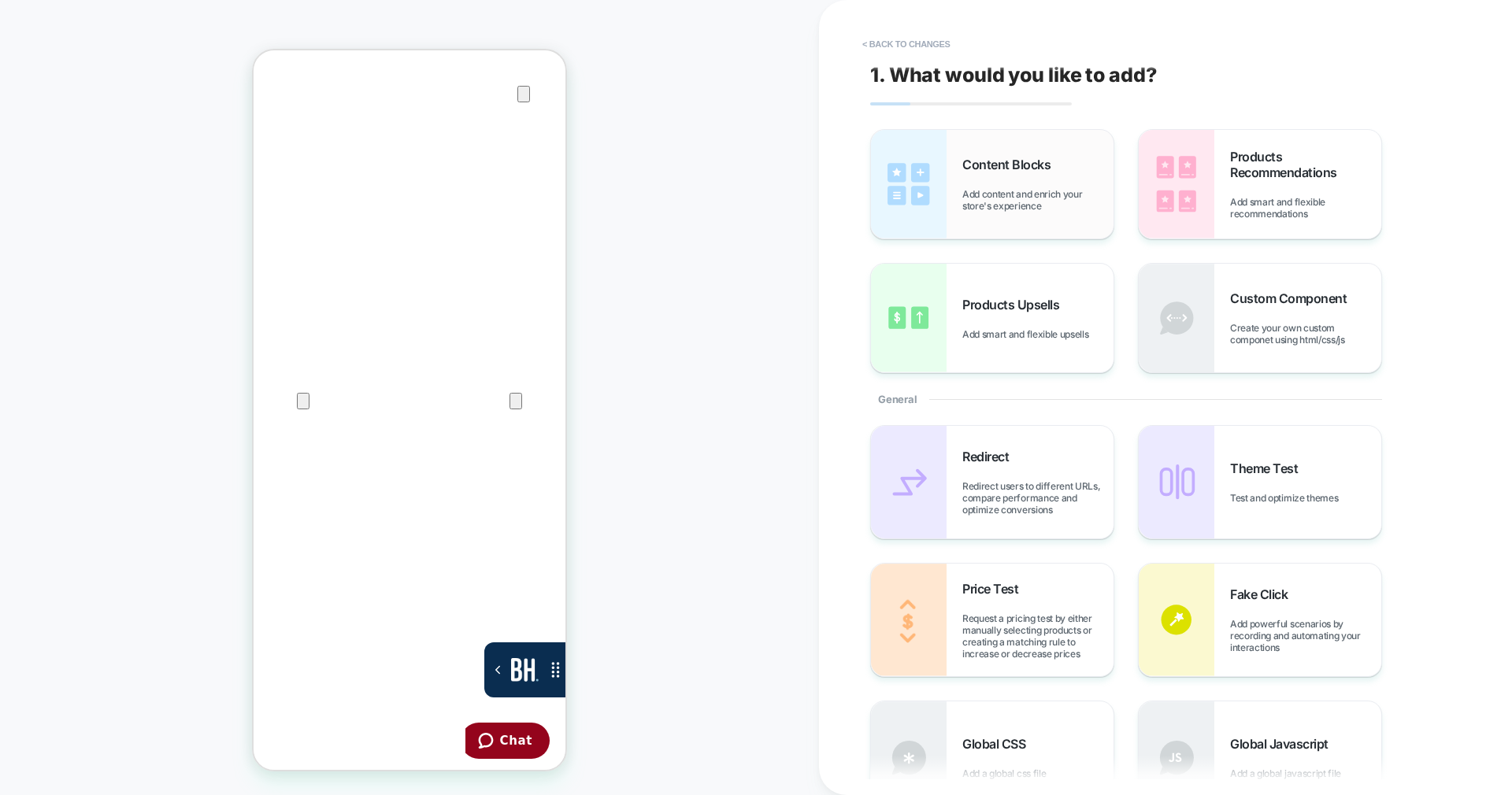
click at [1053, 197] on span "Add content and enrich your store's experience" at bounding box center [1038, 200] width 152 height 23
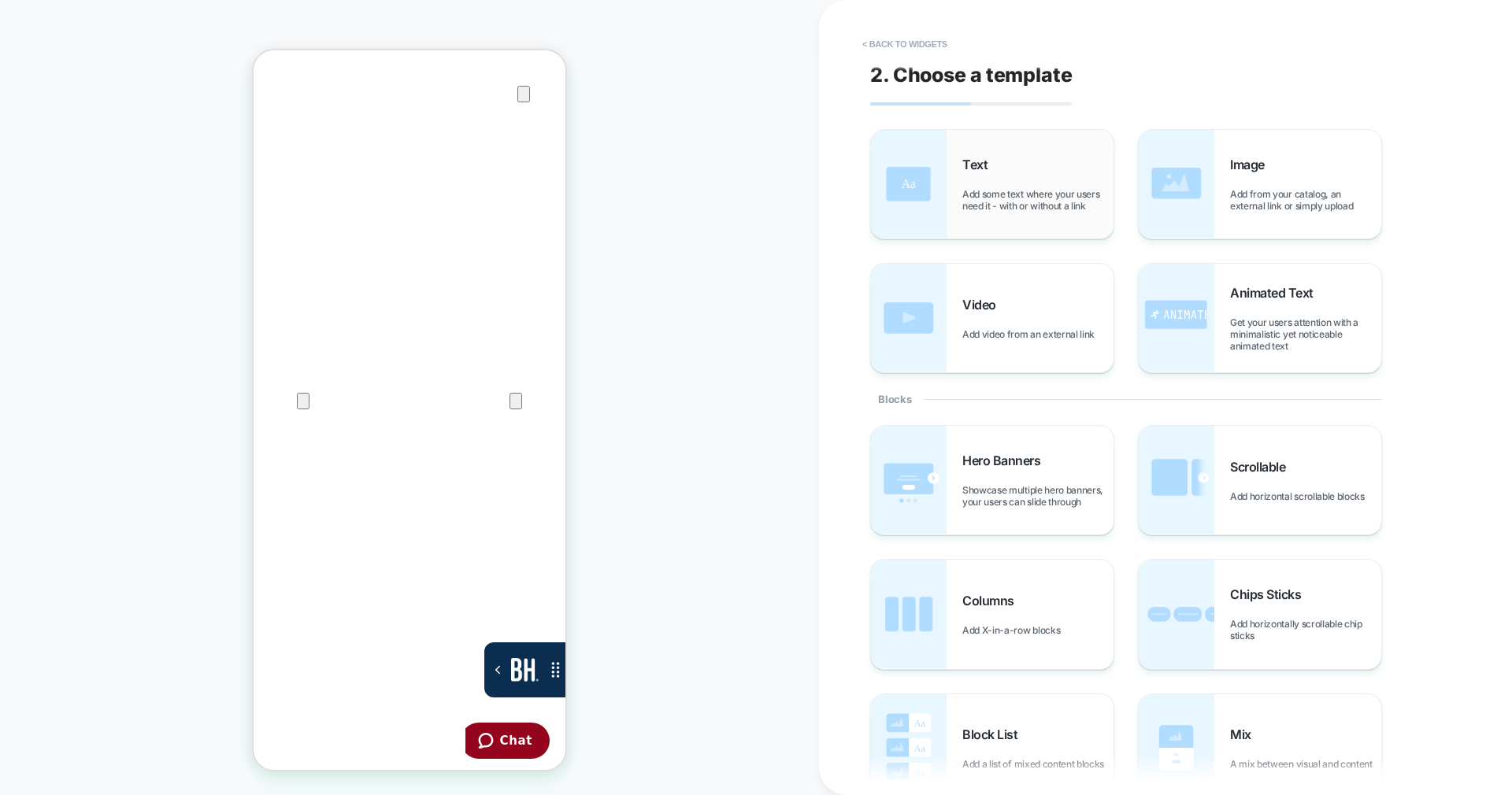
click at [948, 162] on div "Text Add some text where your users need it - with or without a link" at bounding box center [992, 185] width 242 height 108
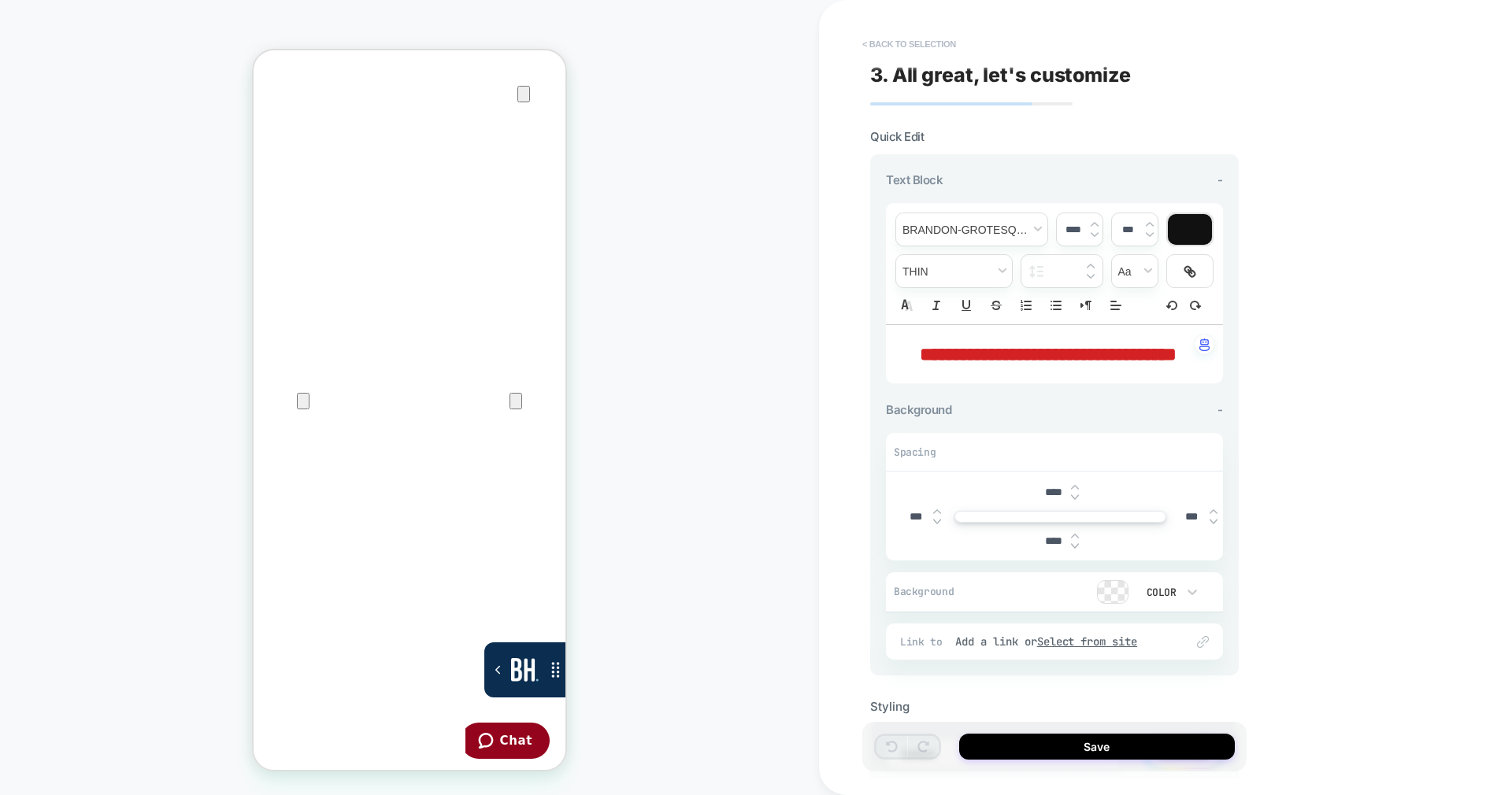
click at [919, 53] on button "< Back to selection" at bounding box center [908, 44] width 109 height 25
